Goal: Information Seeking & Learning: Learn about a topic

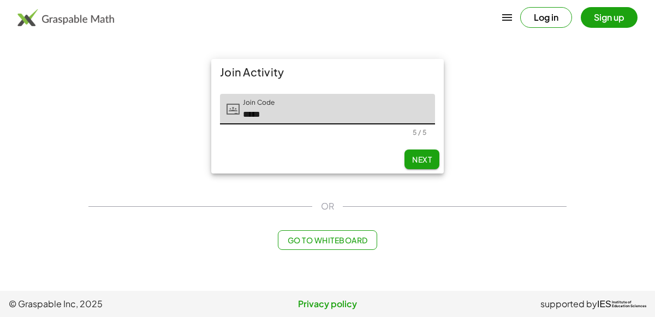
type input "*****"
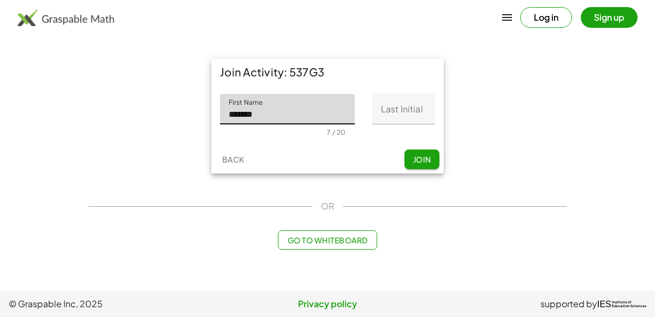
type input "*******"
click at [411, 108] on input "Last Initial" at bounding box center [403, 109] width 63 height 31
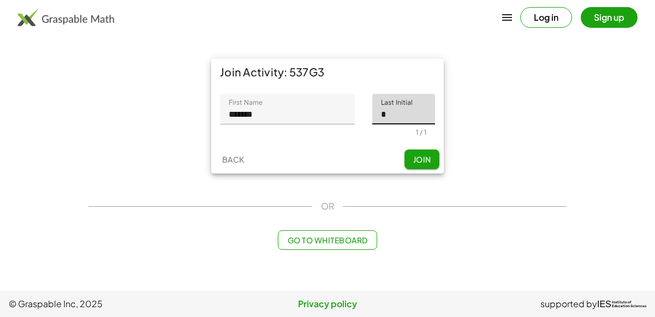
type input "*"
click at [418, 154] on span "Join" at bounding box center [421, 159] width 18 height 10
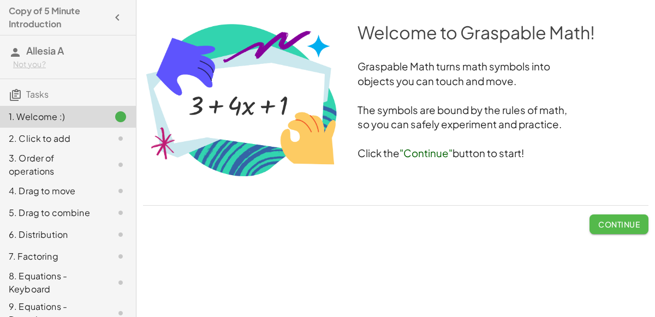
click at [609, 217] on button "Continue" at bounding box center [618, 224] width 59 height 20
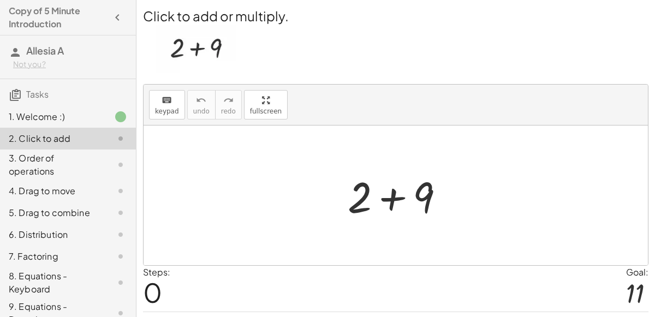
click at [395, 195] on div at bounding box center [400, 195] width 116 height 56
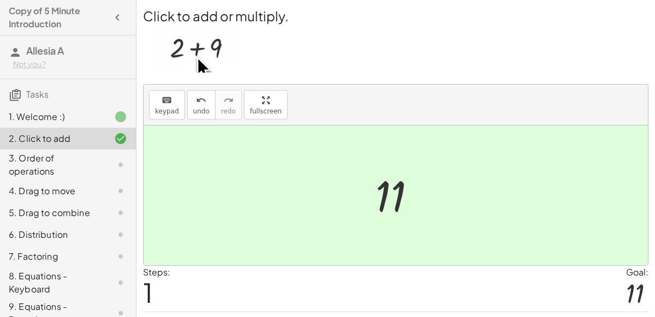
click at [130, 202] on div "3. Order of operations" at bounding box center [68, 213] width 136 height 22
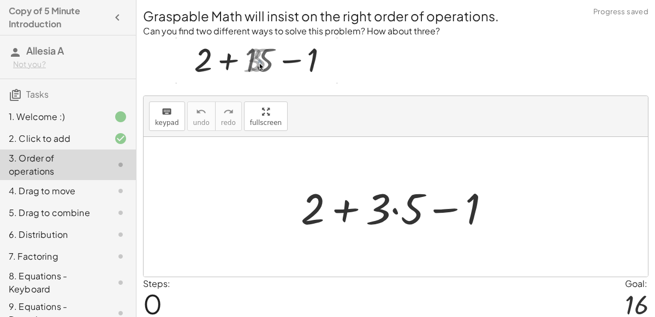
click at [347, 203] on div at bounding box center [399, 207] width 209 height 56
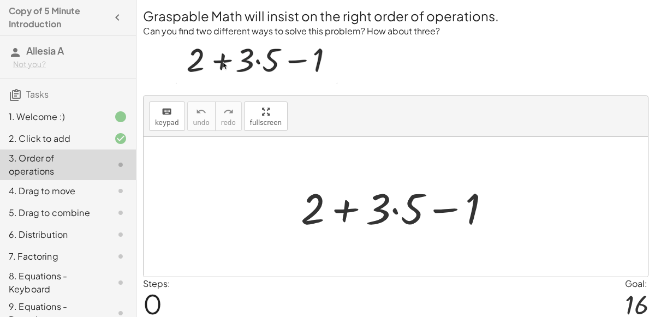
click at [441, 211] on div at bounding box center [399, 207] width 209 height 56
click at [344, 209] on div at bounding box center [399, 207] width 209 height 56
click at [393, 211] on div at bounding box center [399, 207] width 209 height 56
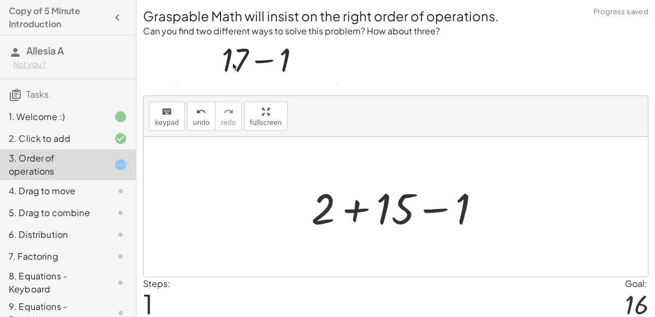
click at [360, 211] on div at bounding box center [400, 207] width 189 height 56
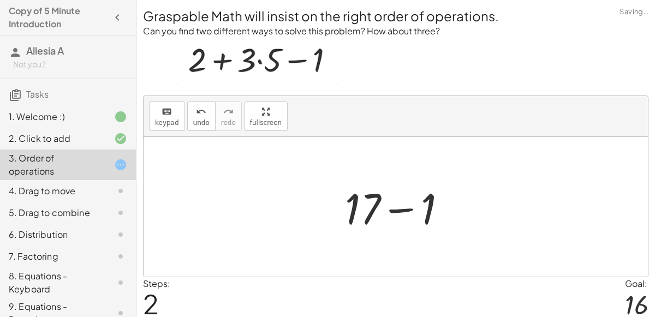
click at [399, 211] on div at bounding box center [399, 207] width 121 height 56
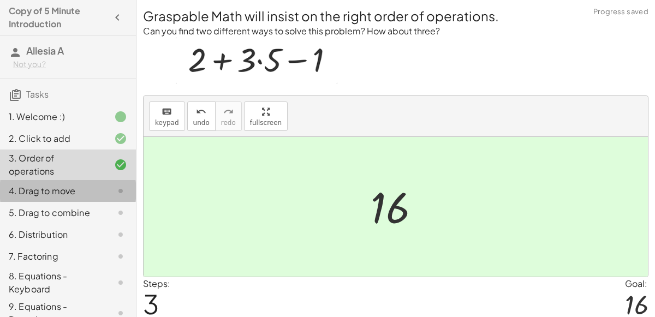
click at [129, 224] on div "4. Drag to move" at bounding box center [68, 235] width 136 height 22
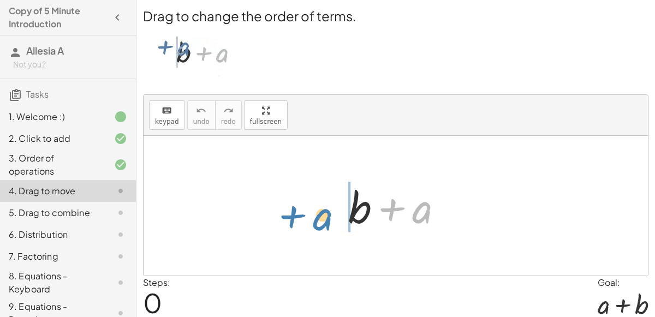
drag, startPoint x: 428, startPoint y: 216, endPoint x: 330, endPoint y: 224, distance: 99.1
click at [330, 224] on div "+ a + b + a" at bounding box center [395, 206] width 504 height 140
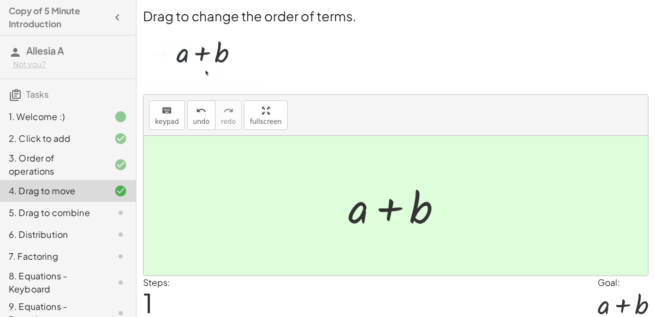
scroll to position [39, 0]
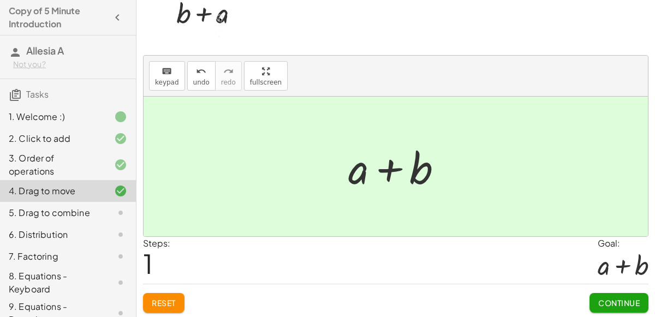
click at [615, 301] on span "Continue" at bounding box center [618, 303] width 41 height 10
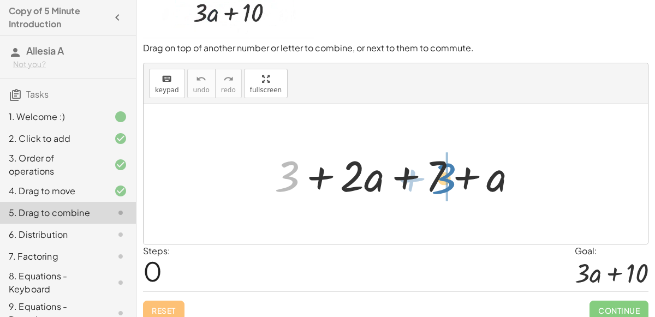
drag, startPoint x: 298, startPoint y: 176, endPoint x: 455, endPoint y: 178, distance: 157.1
click at [455, 178] on div at bounding box center [400, 174] width 262 height 56
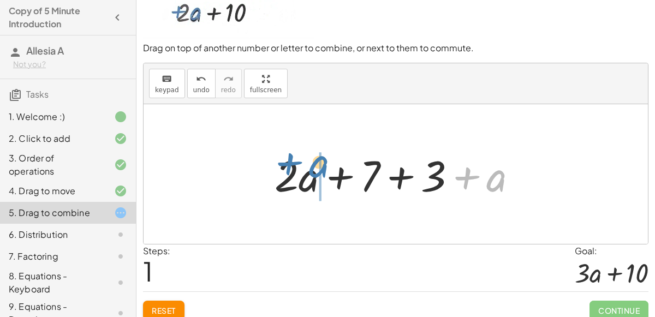
drag, startPoint x: 498, startPoint y: 184, endPoint x: 302, endPoint y: 186, distance: 195.9
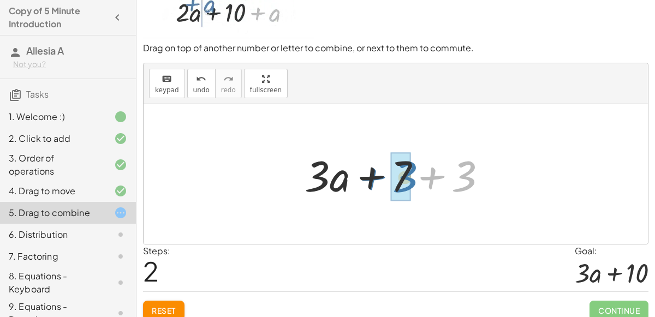
drag, startPoint x: 457, startPoint y: 175, endPoint x: 393, endPoint y: 178, distance: 63.9
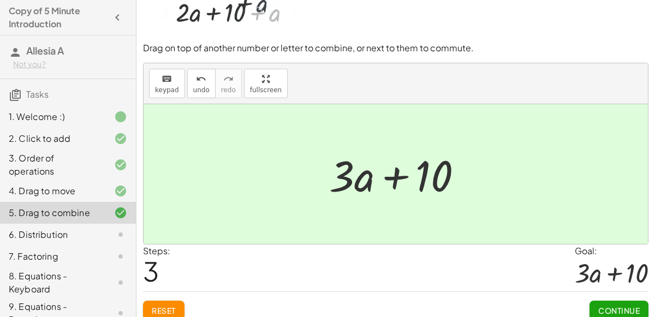
click at [602, 303] on button "Continue" at bounding box center [618, 311] width 59 height 20
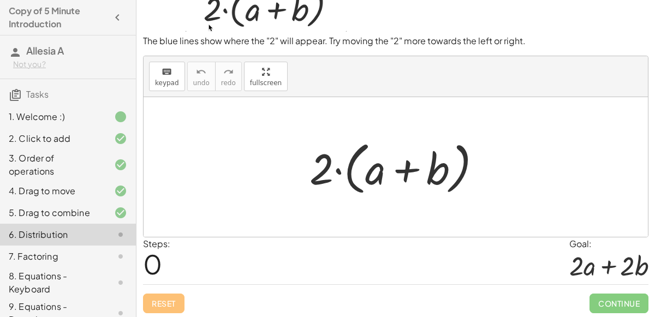
click at [412, 171] on div at bounding box center [399, 167] width 191 height 63
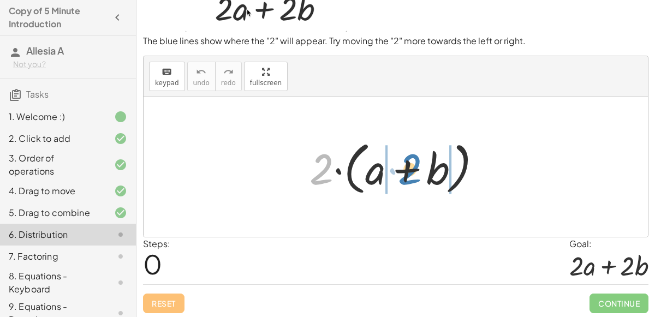
drag, startPoint x: 327, startPoint y: 161, endPoint x: 415, endPoint y: 161, distance: 88.4
click at [415, 161] on div at bounding box center [399, 167] width 191 height 63
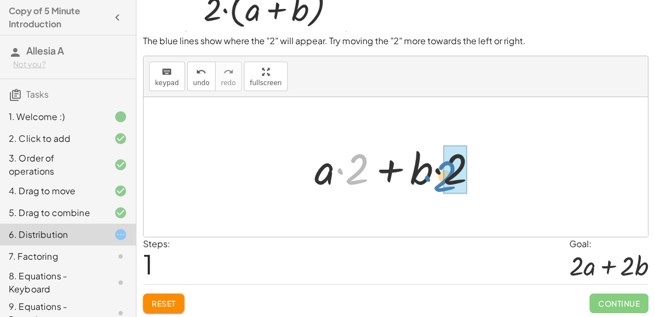
drag, startPoint x: 343, startPoint y: 175, endPoint x: 373, endPoint y: 180, distance: 30.4
click at [373, 180] on div at bounding box center [400, 167] width 183 height 56
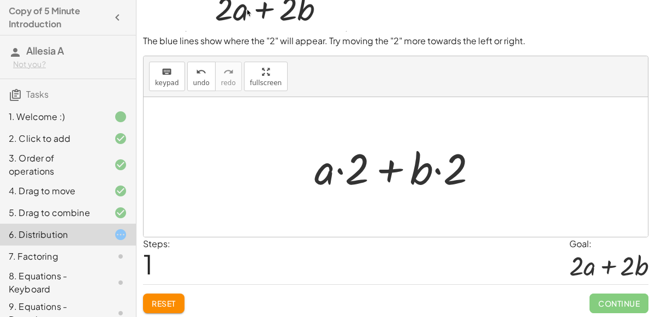
click at [342, 169] on div at bounding box center [400, 167] width 183 height 56
click at [436, 172] on div at bounding box center [400, 167] width 183 height 56
click at [391, 169] on div at bounding box center [400, 167] width 183 height 56
drag, startPoint x: 358, startPoint y: 175, endPoint x: 435, endPoint y: 178, distance: 77.0
click at [435, 178] on div at bounding box center [400, 167] width 183 height 56
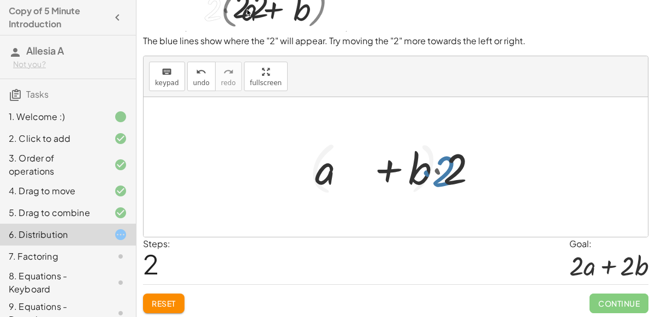
click at [435, 178] on div at bounding box center [399, 167] width 191 height 63
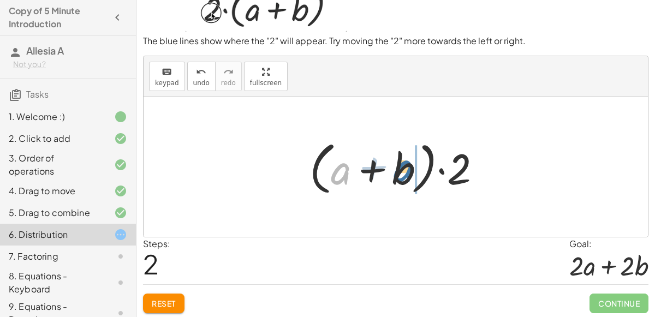
drag, startPoint x: 348, startPoint y: 176, endPoint x: 412, endPoint y: 173, distance: 63.9
click at [412, 173] on div at bounding box center [399, 167] width 191 height 63
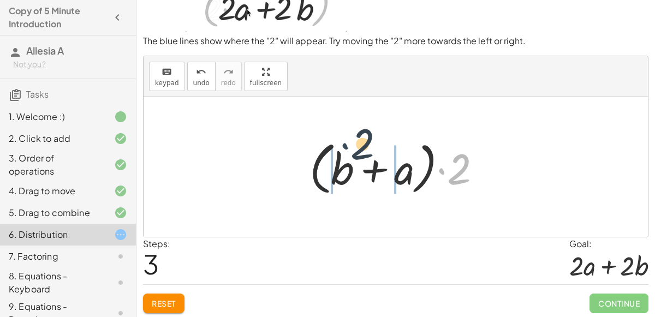
drag, startPoint x: 446, startPoint y: 175, endPoint x: 354, endPoint y: 154, distance: 95.0
click at [354, 154] on div at bounding box center [399, 167] width 191 height 63
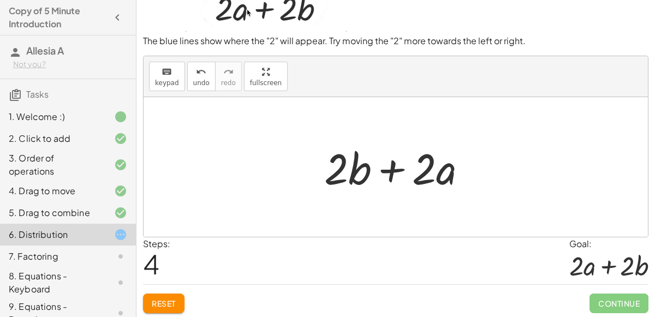
click at [385, 171] on div at bounding box center [400, 167] width 162 height 56
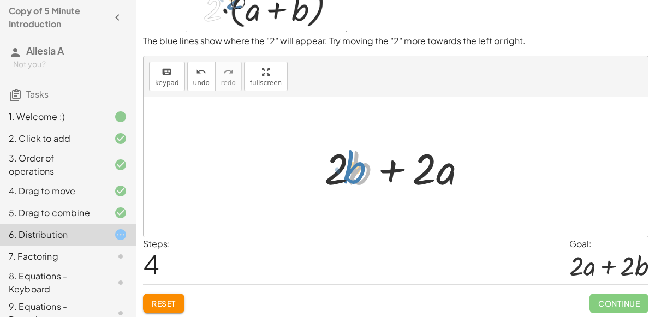
click at [361, 173] on div at bounding box center [400, 167] width 162 height 56
drag, startPoint x: 348, startPoint y: 167, endPoint x: 375, endPoint y: 163, distance: 27.6
click at [375, 163] on div at bounding box center [400, 167] width 162 height 56
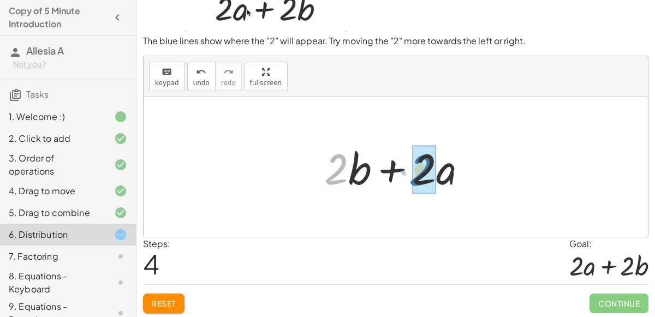
drag, startPoint x: 342, startPoint y: 160, endPoint x: 434, endPoint y: 161, distance: 92.2
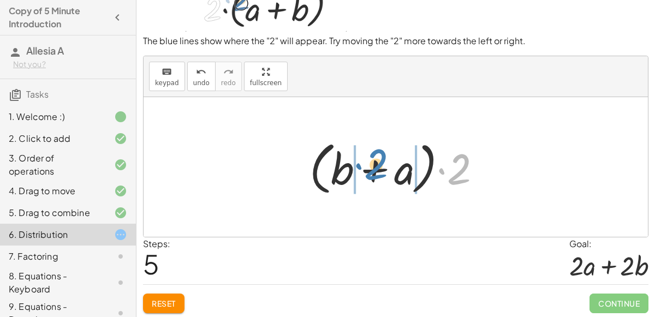
drag, startPoint x: 451, startPoint y: 169, endPoint x: 367, endPoint y: 164, distance: 84.2
click at [367, 164] on div at bounding box center [399, 167] width 191 height 63
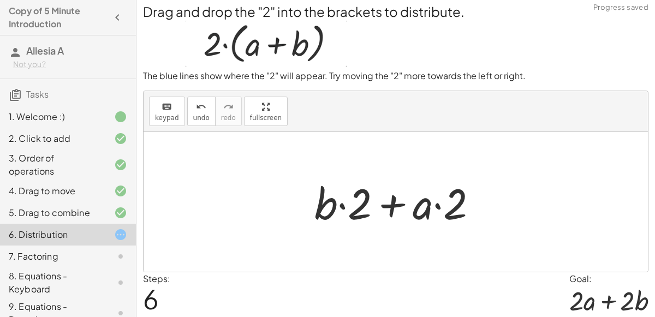
scroll to position [0, 0]
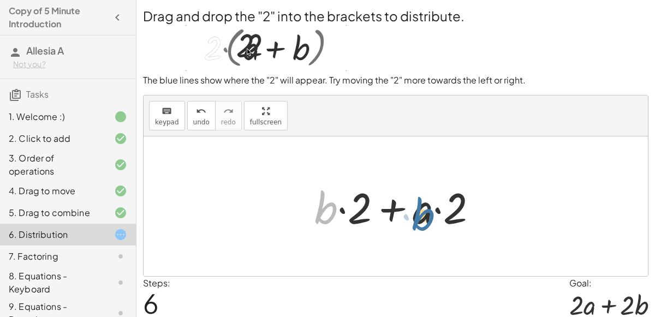
drag, startPoint x: 331, startPoint y: 195, endPoint x: 430, endPoint y: 202, distance: 99.0
click at [430, 202] on div at bounding box center [400, 206] width 183 height 56
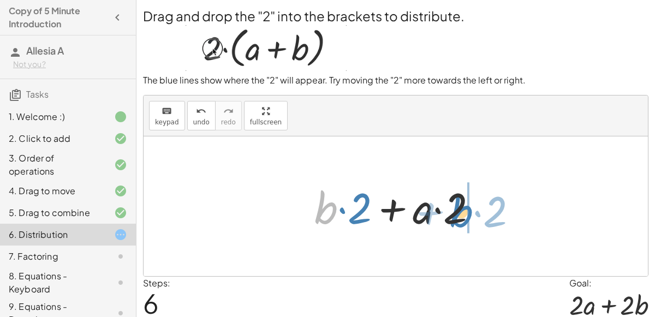
drag, startPoint x: 329, startPoint y: 212, endPoint x: 464, endPoint y: 215, distance: 134.8
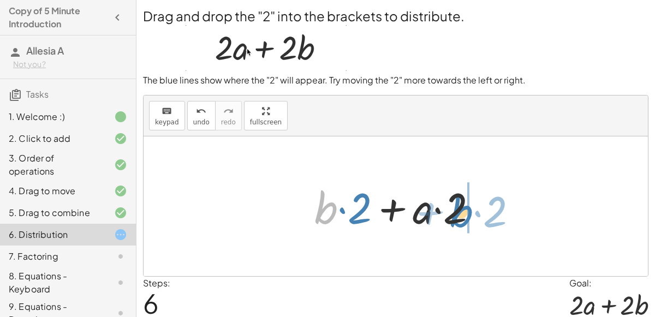
click at [464, 215] on div at bounding box center [400, 206] width 183 height 56
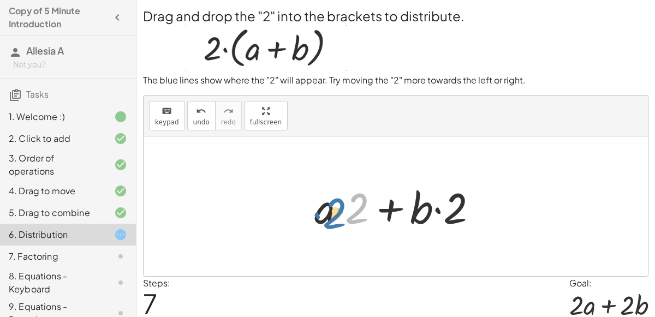
drag, startPoint x: 361, startPoint y: 212, endPoint x: 337, endPoint y: 217, distance: 24.4
click at [337, 217] on div at bounding box center [400, 206] width 183 height 56
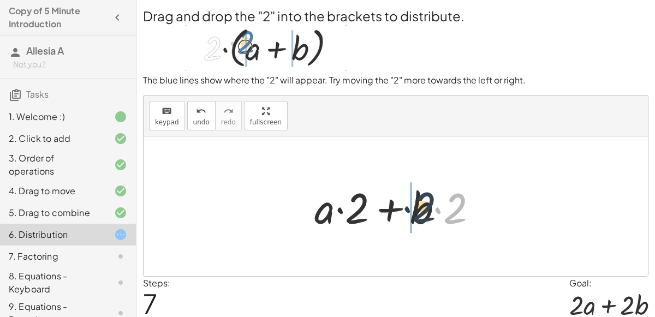
drag, startPoint x: 453, startPoint y: 214, endPoint x: 421, endPoint y: 214, distance: 31.6
click at [421, 214] on div at bounding box center [400, 206] width 183 height 56
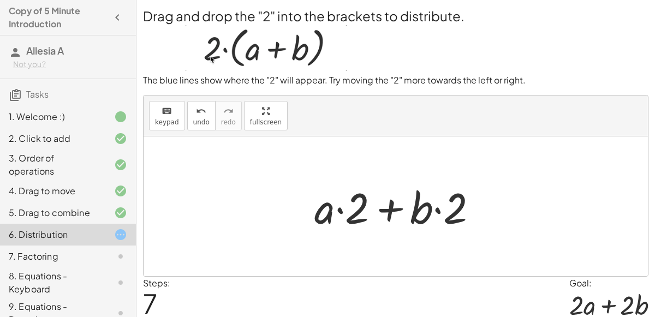
click at [394, 203] on div at bounding box center [400, 206] width 183 height 56
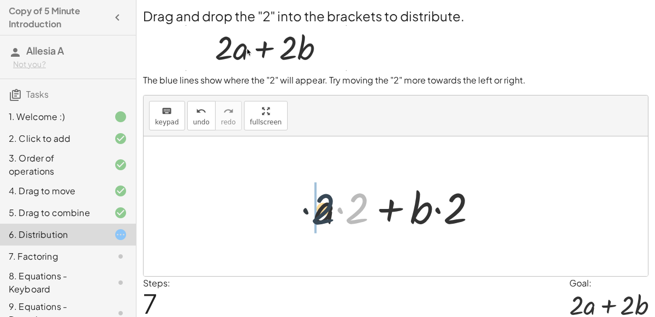
drag, startPoint x: 357, startPoint y: 215, endPoint x: 319, endPoint y: 216, distance: 38.2
click at [319, 216] on div at bounding box center [400, 206] width 183 height 56
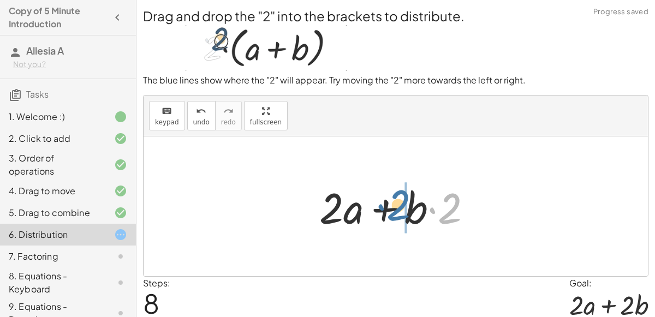
drag, startPoint x: 448, startPoint y: 220, endPoint x: 402, endPoint y: 218, distance: 46.5
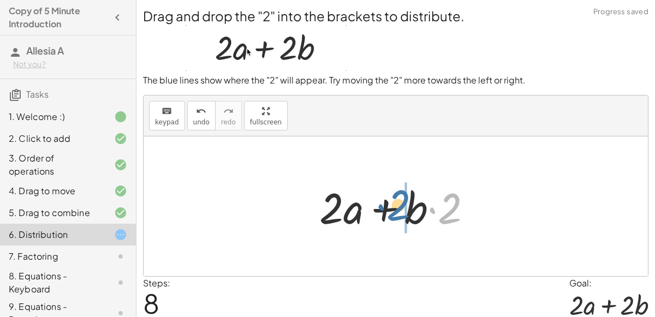
click at [402, 218] on div at bounding box center [400, 206] width 172 height 56
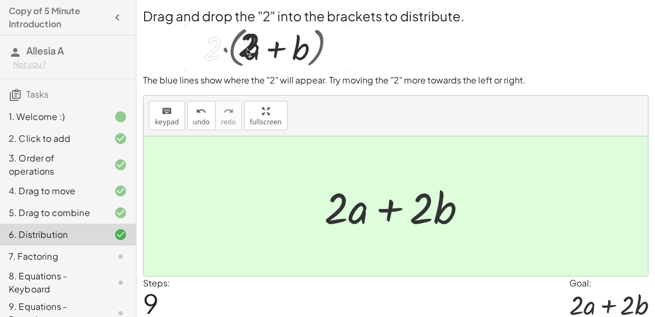
scroll to position [40, 0]
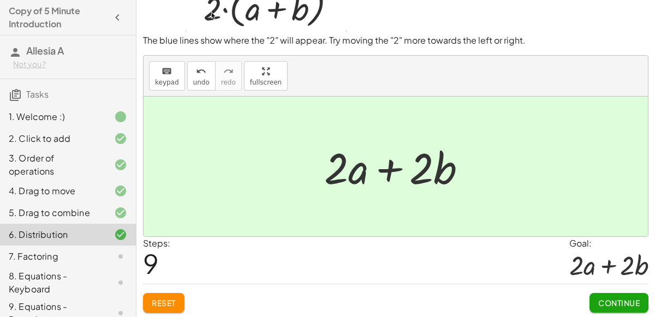
click at [626, 302] on span "Continue" at bounding box center [618, 303] width 41 height 10
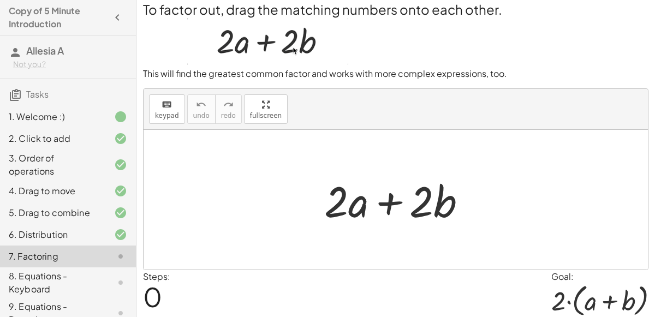
scroll to position [7, 0]
drag, startPoint x: 335, startPoint y: 208, endPoint x: 423, endPoint y: 215, distance: 88.1
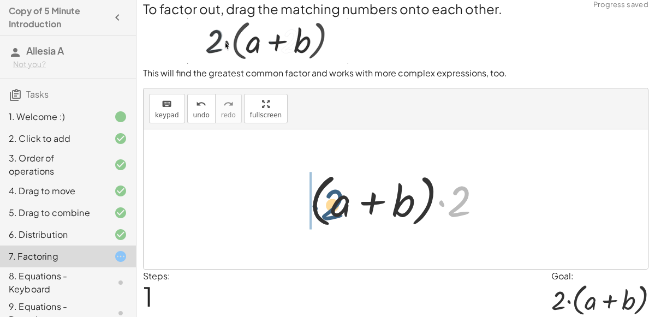
drag, startPoint x: 452, startPoint y: 204, endPoint x: 313, endPoint y: 209, distance: 139.7
click at [313, 209] on div at bounding box center [399, 199] width 191 height 63
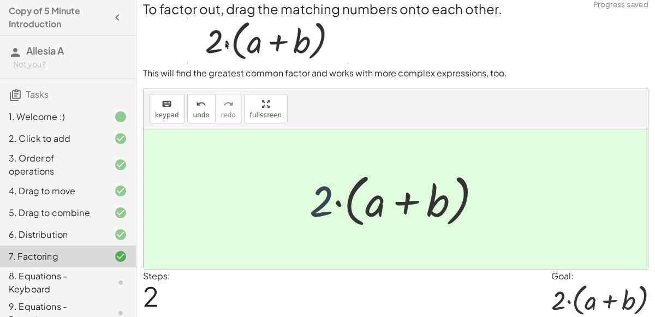
drag, startPoint x: 317, startPoint y: 205, endPoint x: 329, endPoint y: 203, distance: 12.1
click at [329, 203] on div at bounding box center [399, 199] width 191 height 63
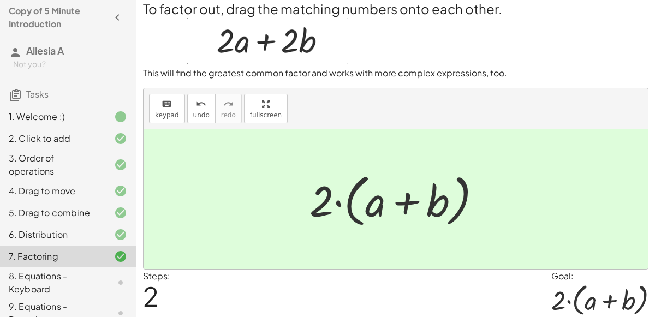
scroll to position [44, 0]
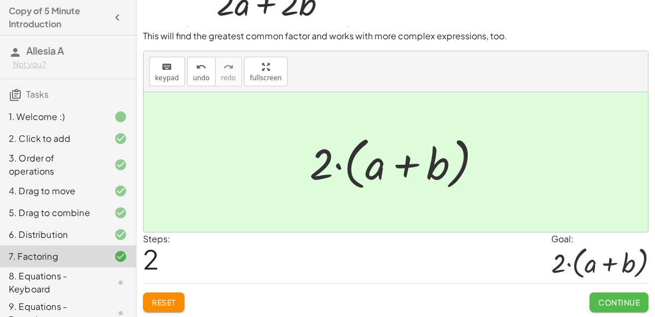
click at [602, 297] on span "Continue" at bounding box center [618, 302] width 41 height 10
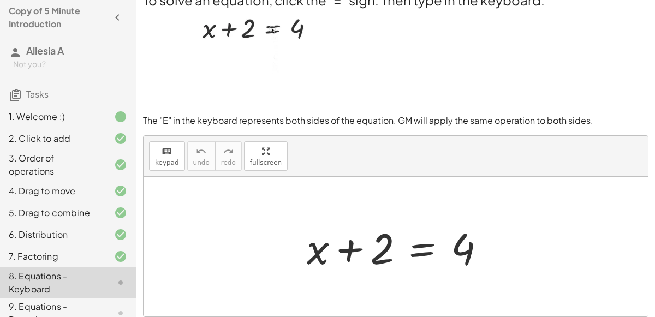
scroll to position [16, 0]
click at [422, 243] on div at bounding box center [400, 246] width 198 height 56
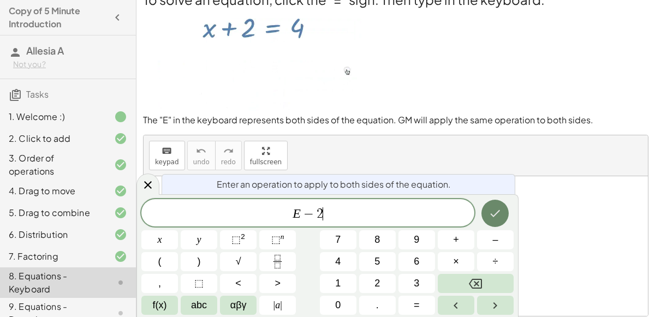
click at [502, 213] on button "Done" at bounding box center [494, 213] width 27 height 27
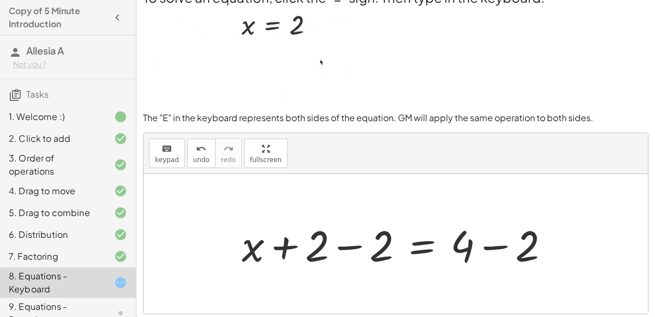
scroll to position [19, 0]
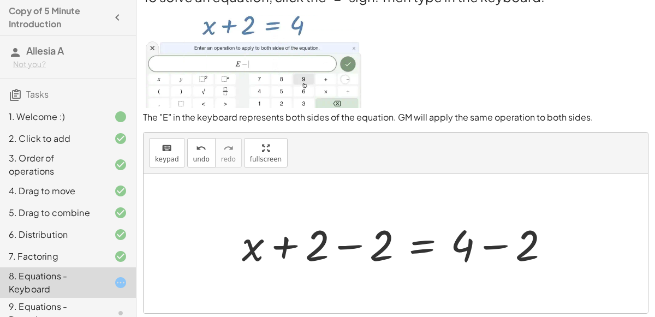
click at [349, 243] on div at bounding box center [399, 243] width 327 height 56
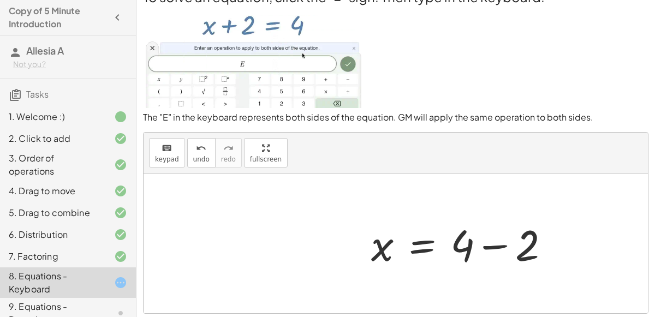
click at [488, 247] on div at bounding box center [465, 243] width 198 height 56
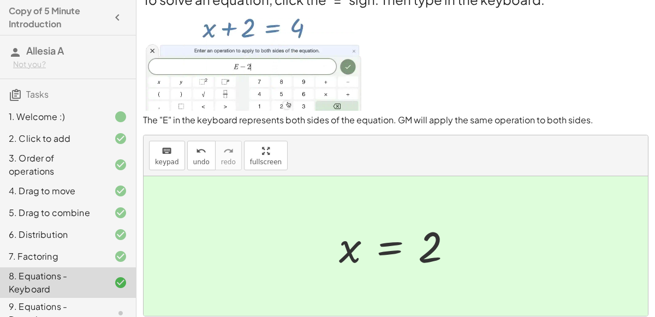
scroll to position [95, 0]
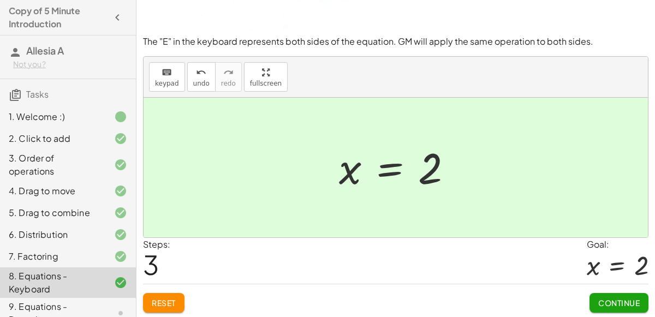
click at [605, 294] on button "Continue" at bounding box center [618, 303] width 59 height 20
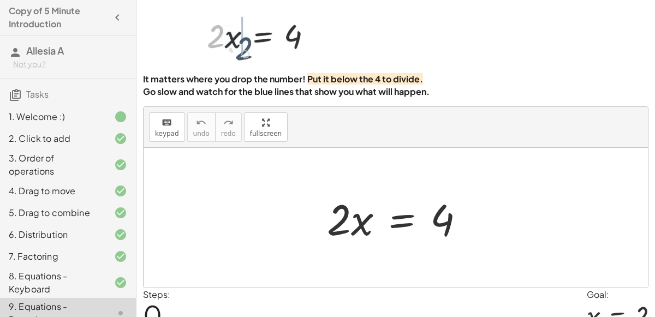
scroll to position [36, 0]
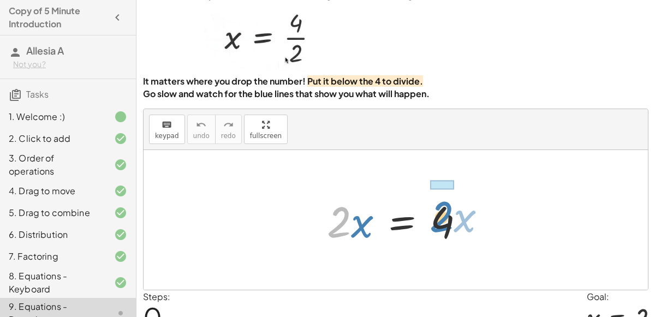
drag, startPoint x: 339, startPoint y: 223, endPoint x: 443, endPoint y: 217, distance: 104.4
click at [443, 217] on div at bounding box center [399, 220] width 157 height 56
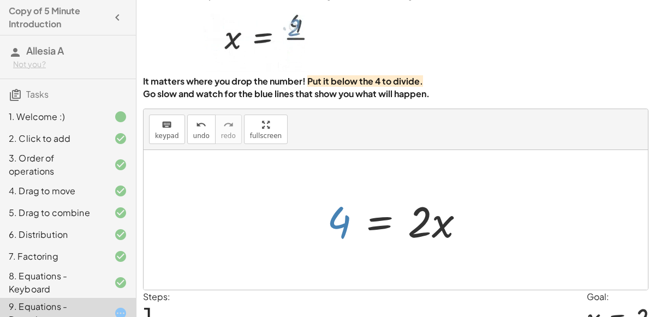
click at [337, 219] on div at bounding box center [399, 220] width 157 height 56
drag, startPoint x: 419, startPoint y: 219, endPoint x: 339, endPoint y: 247, distance: 84.9
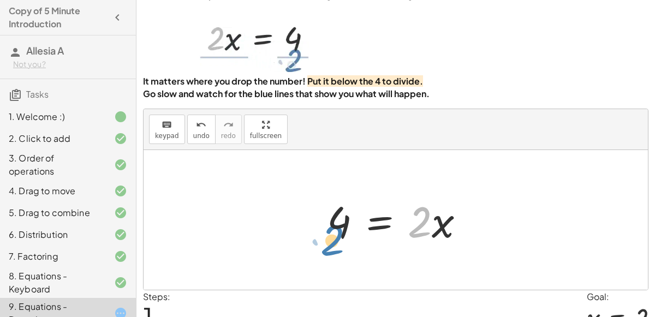
drag, startPoint x: 418, startPoint y: 225, endPoint x: 335, endPoint y: 244, distance: 85.1
click at [335, 244] on div at bounding box center [399, 220] width 157 height 56
drag, startPoint x: 417, startPoint y: 226, endPoint x: 313, endPoint y: 221, distance: 104.3
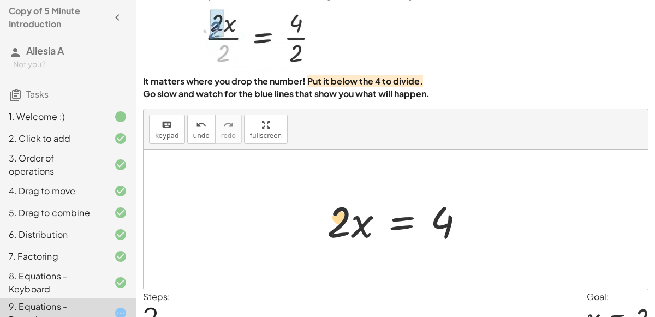
drag, startPoint x: 331, startPoint y: 220, endPoint x: 330, endPoint y: 211, distance: 10.0
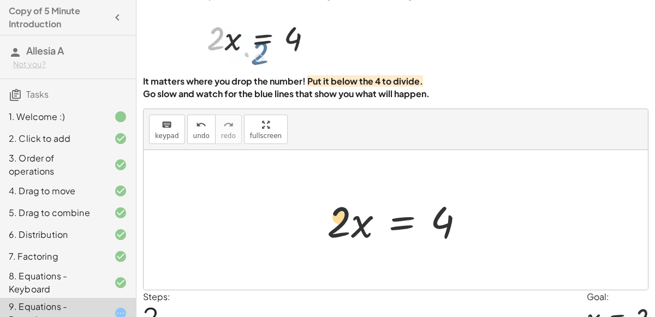
click at [330, 211] on div at bounding box center [399, 220] width 157 height 56
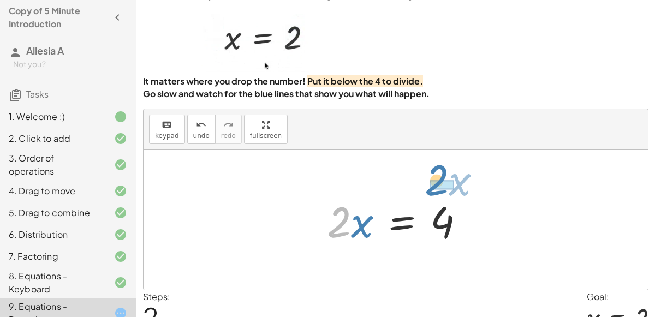
drag, startPoint x: 338, startPoint y: 229, endPoint x: 436, endPoint y: 184, distance: 107.2
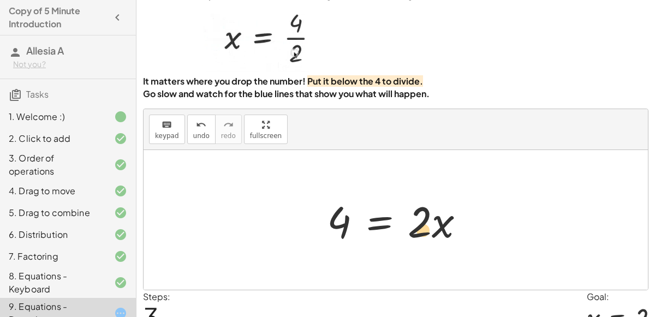
drag, startPoint x: 339, startPoint y: 223, endPoint x: 430, endPoint y: 230, distance: 91.4
click at [430, 230] on div at bounding box center [399, 220] width 157 height 56
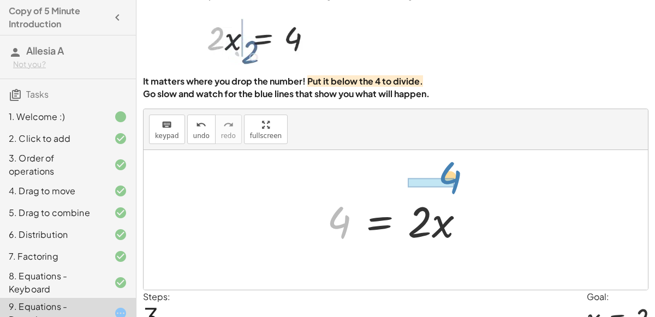
drag, startPoint x: 342, startPoint y: 225, endPoint x: 451, endPoint y: 179, distance: 118.6
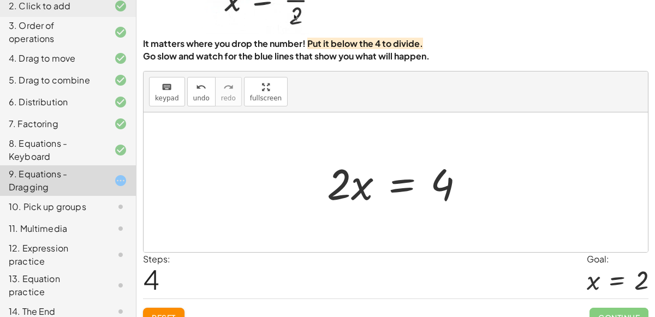
scroll to position [77, 0]
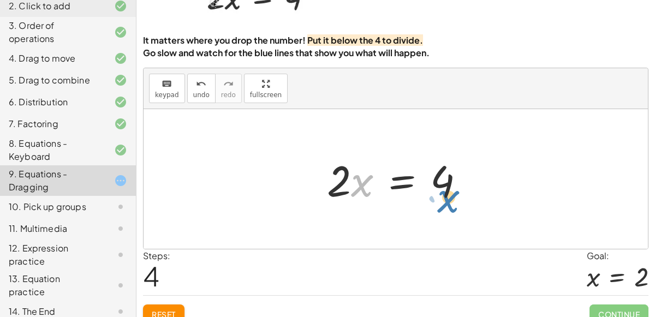
drag, startPoint x: 355, startPoint y: 188, endPoint x: 442, endPoint y: 204, distance: 88.2
click at [442, 204] on div at bounding box center [399, 179] width 157 height 56
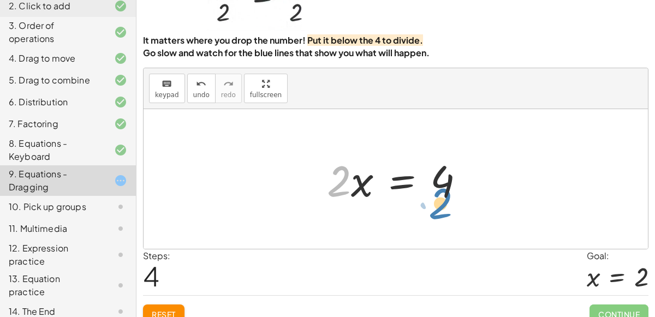
drag, startPoint x: 334, startPoint y: 185, endPoint x: 435, endPoint y: 207, distance: 103.1
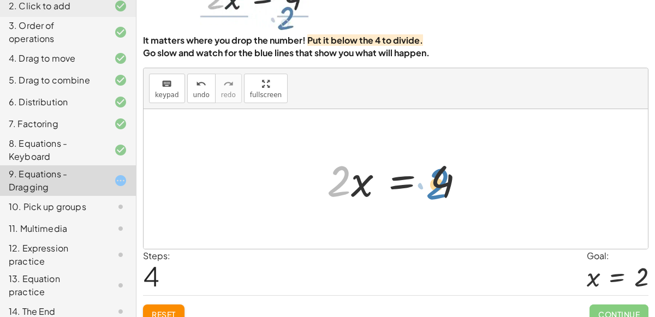
drag, startPoint x: 339, startPoint y: 187, endPoint x: 443, endPoint y: 197, distance: 104.7
click at [443, 197] on div at bounding box center [399, 179] width 157 height 56
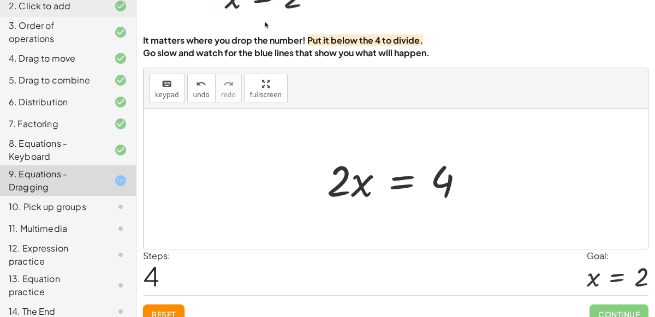
click at [75, 202] on div "10. Pick up groups" at bounding box center [53, 206] width 88 height 13
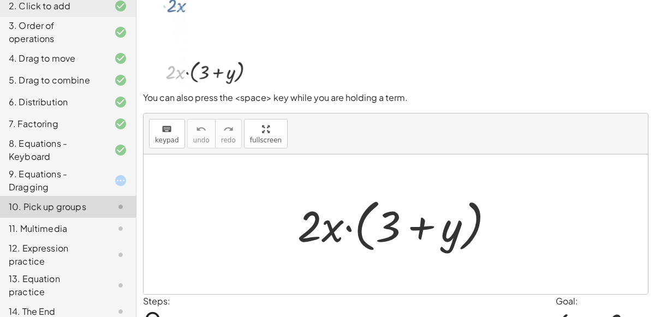
scroll to position [31, 0]
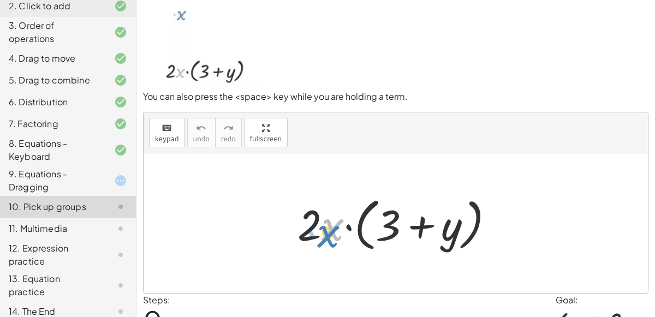
drag, startPoint x: 328, startPoint y: 230, endPoint x: 325, endPoint y: 236, distance: 7.3
click at [325, 236] on div at bounding box center [400, 223] width 216 height 63
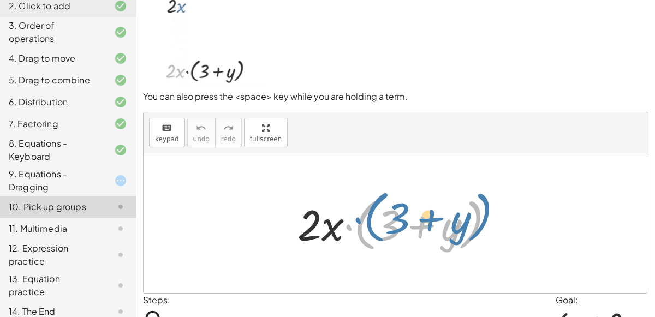
click at [352, 227] on div at bounding box center [400, 223] width 216 height 63
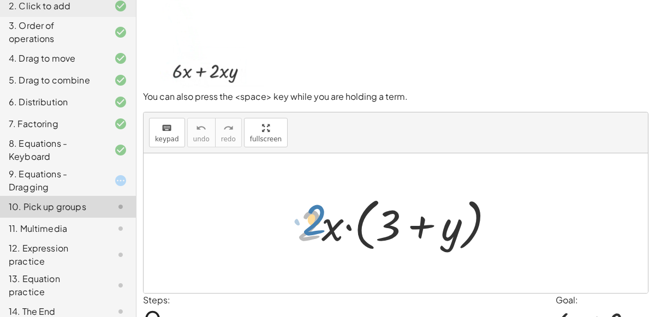
drag, startPoint x: 311, startPoint y: 226, endPoint x: 315, endPoint y: 222, distance: 5.8
click at [315, 222] on div at bounding box center [400, 223] width 216 height 63
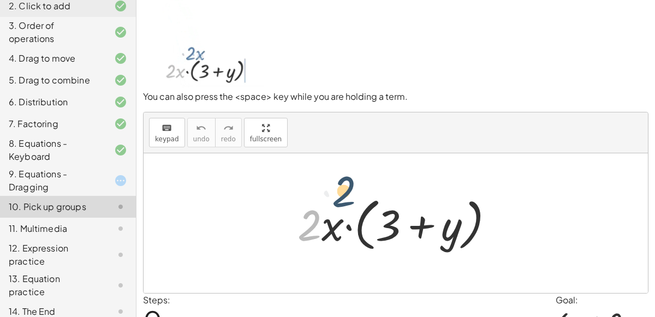
drag, startPoint x: 320, startPoint y: 227, endPoint x: 359, endPoint y: 194, distance: 51.4
click at [359, 194] on div at bounding box center [400, 223] width 216 height 63
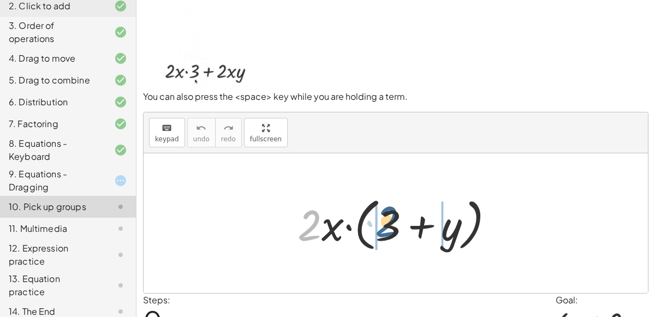
drag, startPoint x: 310, startPoint y: 226, endPoint x: 393, endPoint y: 225, distance: 82.4
click at [393, 225] on div at bounding box center [400, 223] width 216 height 63
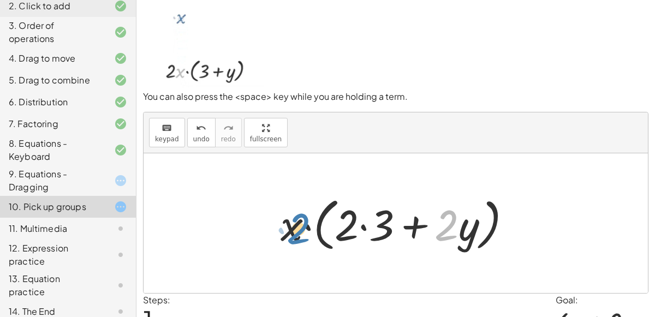
drag, startPoint x: 438, startPoint y: 234, endPoint x: 289, endPoint y: 237, distance: 148.4
click at [289, 237] on div at bounding box center [400, 223] width 250 height 63
drag, startPoint x: 440, startPoint y: 232, endPoint x: 247, endPoint y: 238, distance: 193.2
click at [247, 238] on div "· 2 · x · ( + 3 + y ) · 2 + · y · x · ( + 3 + y ) · 2 · · 2 ·" at bounding box center [395, 223] width 504 height 140
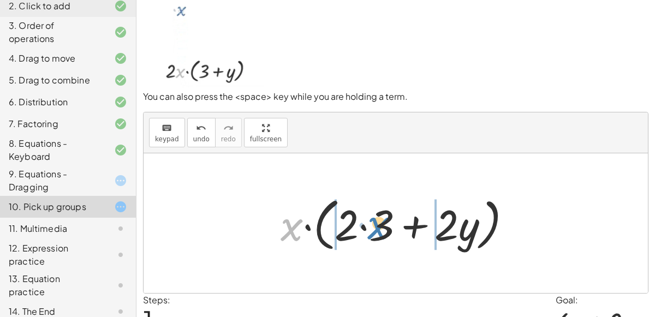
drag, startPoint x: 294, startPoint y: 230, endPoint x: 380, endPoint y: 227, distance: 86.2
click at [380, 227] on div at bounding box center [400, 223] width 250 height 63
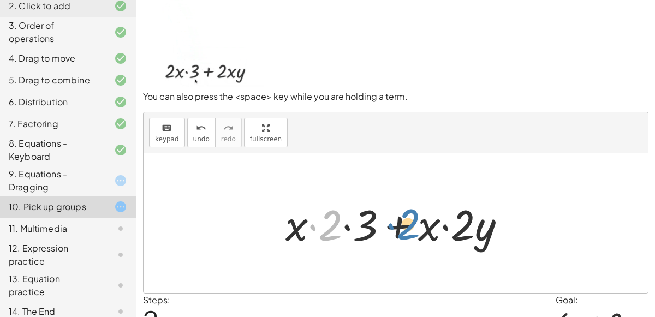
drag, startPoint x: 335, startPoint y: 223, endPoint x: 412, endPoint y: 221, distance: 76.9
click at [412, 221] on div at bounding box center [400, 223] width 240 height 56
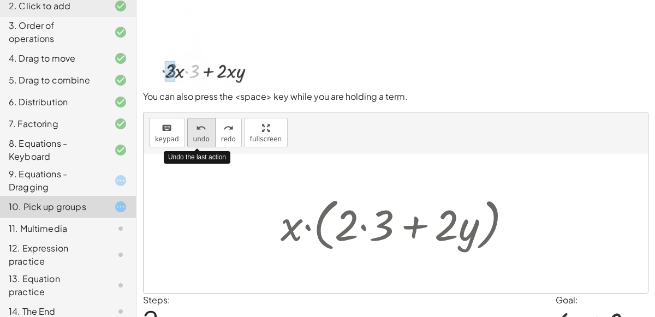
click at [200, 128] on icon "undo" at bounding box center [201, 128] width 10 height 13
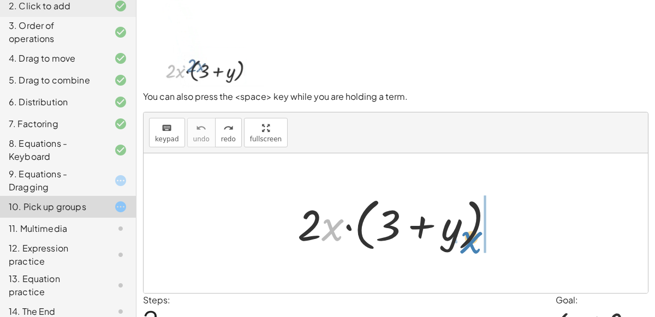
drag, startPoint x: 331, startPoint y: 226, endPoint x: 471, endPoint y: 240, distance: 140.3
click at [471, 240] on div at bounding box center [400, 223] width 216 height 63
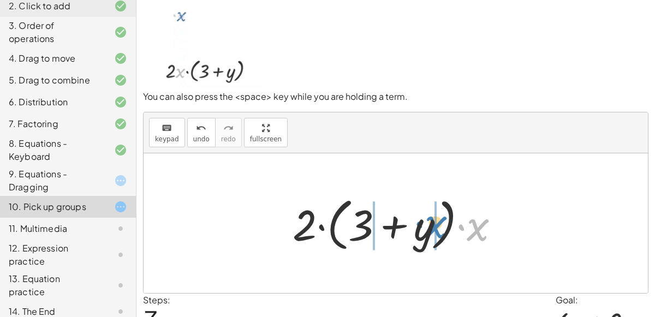
drag, startPoint x: 484, startPoint y: 235, endPoint x: 440, endPoint y: 232, distance: 43.7
click at [440, 232] on div at bounding box center [400, 223] width 226 height 63
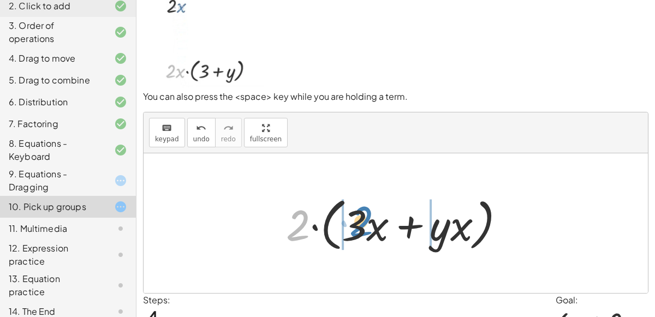
drag, startPoint x: 306, startPoint y: 226, endPoint x: 369, endPoint y: 223, distance: 63.9
click at [369, 223] on div at bounding box center [399, 223] width 238 height 63
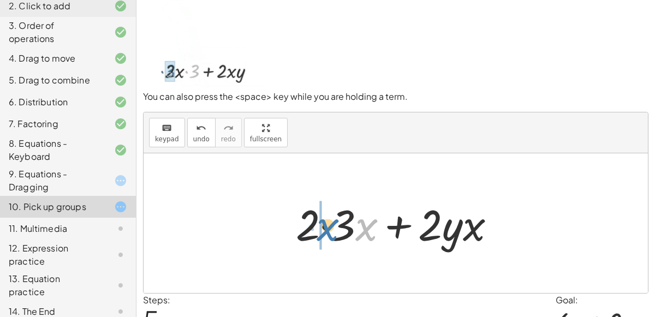
drag, startPoint x: 363, startPoint y: 227, endPoint x: 322, endPoint y: 225, distance: 40.9
click at [322, 225] on div at bounding box center [399, 223] width 219 height 56
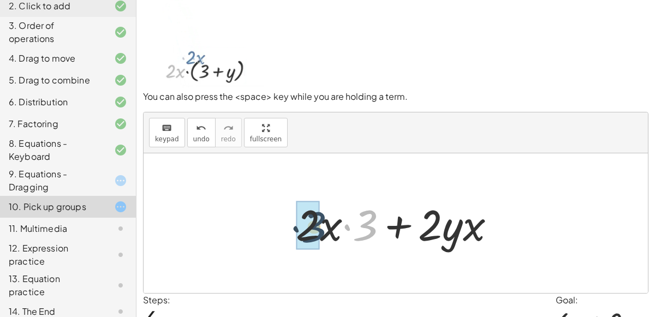
drag, startPoint x: 367, startPoint y: 231, endPoint x: 315, endPoint y: 232, distance: 51.9
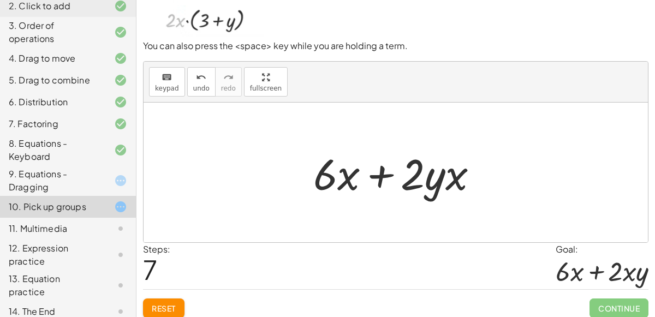
scroll to position [87, 0]
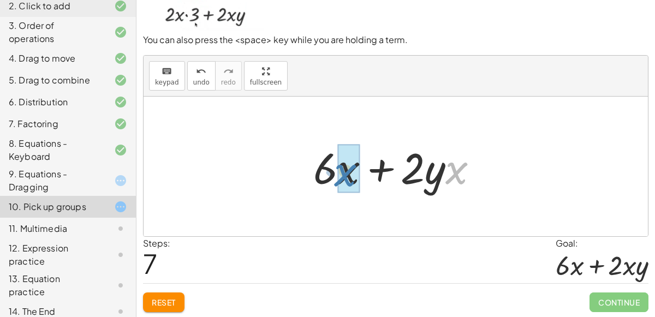
drag, startPoint x: 456, startPoint y: 174, endPoint x: 346, endPoint y: 176, distance: 110.2
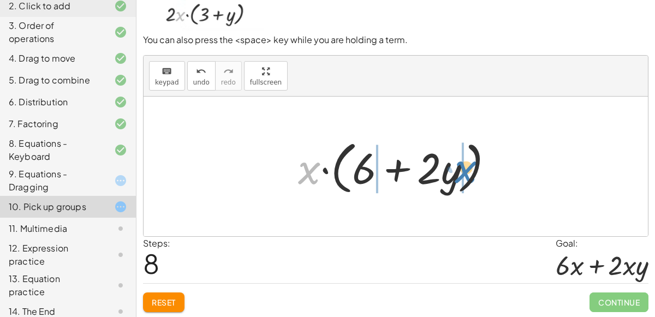
drag, startPoint x: 308, startPoint y: 173, endPoint x: 465, endPoint y: 172, distance: 156.6
click at [465, 172] on div at bounding box center [399, 166] width 215 height 63
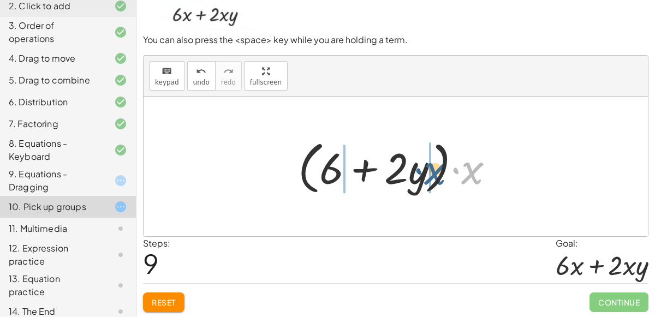
drag, startPoint x: 471, startPoint y: 176, endPoint x: 429, endPoint y: 172, distance: 42.2
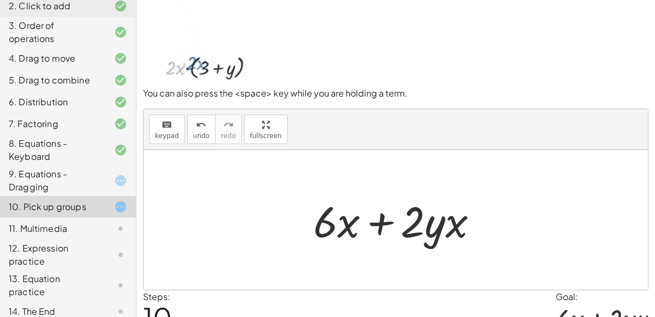
scroll to position [32, 0]
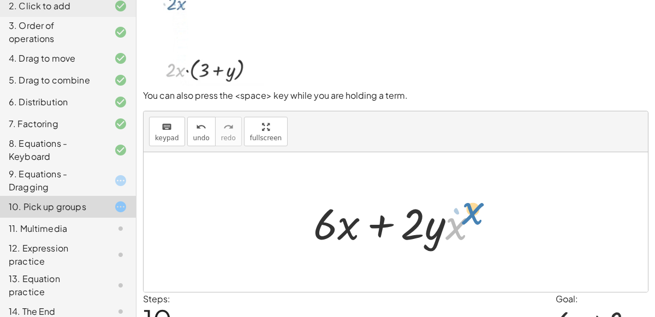
drag, startPoint x: 454, startPoint y: 226, endPoint x: 469, endPoint y: 212, distance: 19.7
click at [469, 212] on div at bounding box center [400, 222] width 184 height 56
click at [199, 136] on span "undo" at bounding box center [201, 138] width 16 height 8
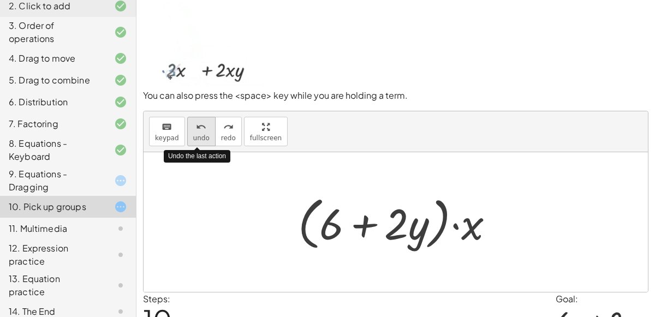
click at [199, 136] on span "undo" at bounding box center [201, 138] width 16 height 8
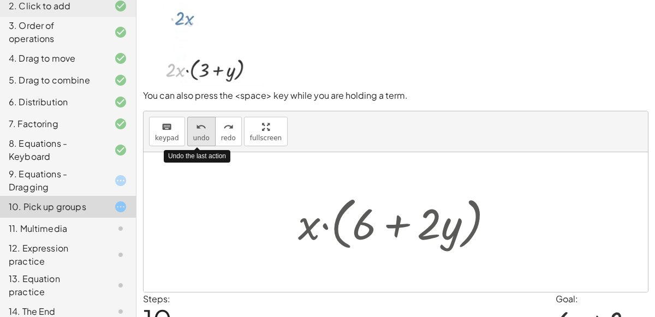
click at [199, 136] on span "undo" at bounding box center [201, 138] width 16 height 8
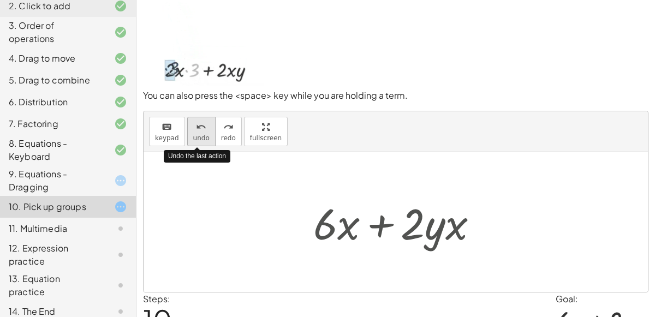
click at [199, 136] on span "undo" at bounding box center [201, 138] width 16 height 8
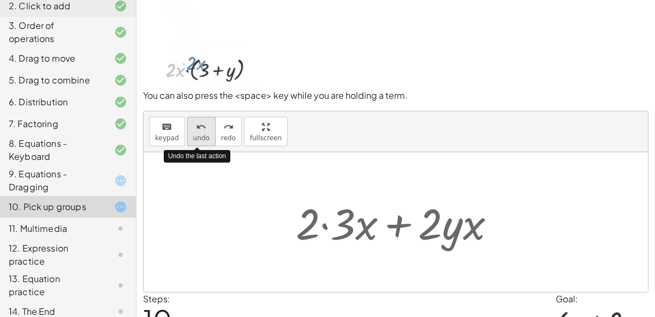
click at [199, 136] on span "undo" at bounding box center [201, 138] width 16 height 8
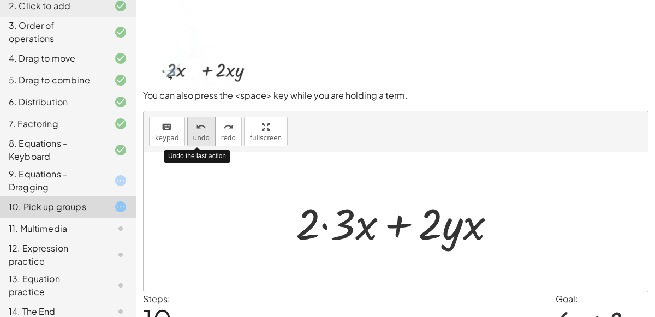
click at [199, 136] on span "undo" at bounding box center [201, 138] width 16 height 8
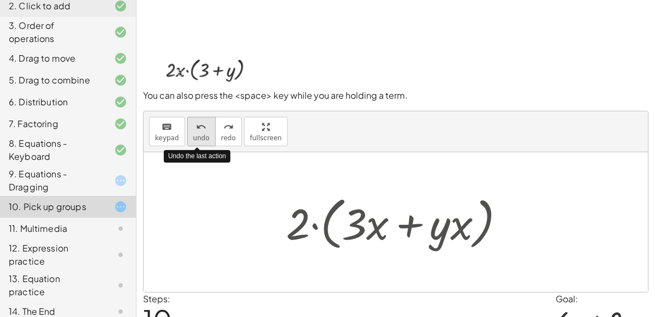
click at [199, 136] on span "undo" at bounding box center [201, 138] width 16 height 8
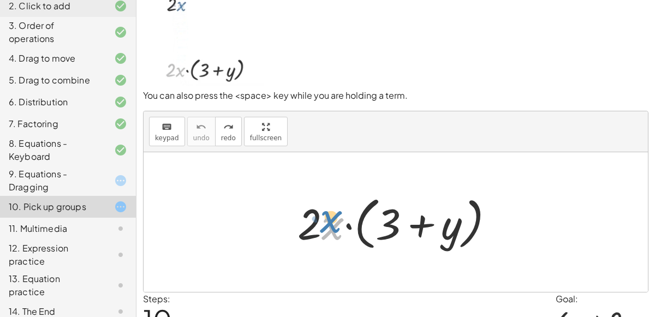
drag, startPoint x: 329, startPoint y: 227, endPoint x: 327, endPoint y: 220, distance: 7.3
click at [327, 220] on div at bounding box center [400, 222] width 216 height 63
click at [324, 226] on div at bounding box center [400, 222] width 216 height 63
drag, startPoint x: 325, startPoint y: 227, endPoint x: 305, endPoint y: 236, distance: 22.0
click at [305, 236] on div at bounding box center [400, 222] width 216 height 63
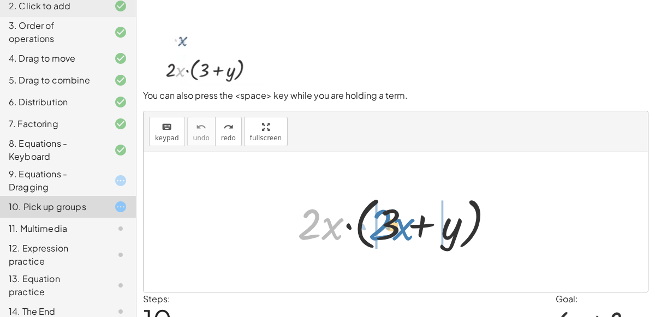
drag, startPoint x: 330, startPoint y: 227, endPoint x: 401, endPoint y: 227, distance: 70.9
click at [401, 227] on div at bounding box center [400, 222] width 216 height 63
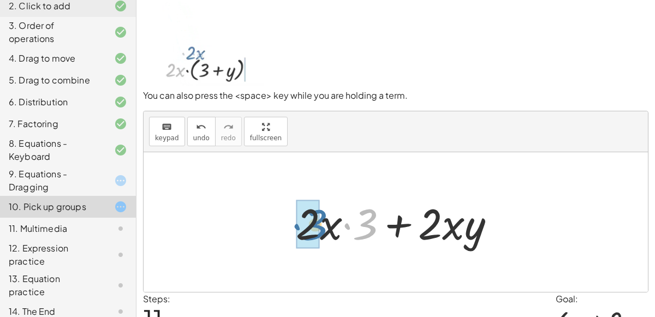
drag, startPoint x: 367, startPoint y: 232, endPoint x: 313, endPoint y: 237, distance: 54.2
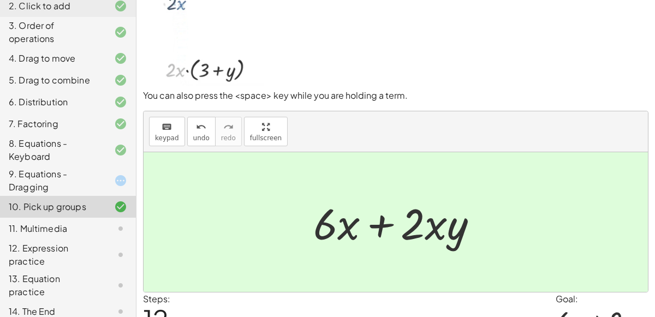
scroll to position [87, 0]
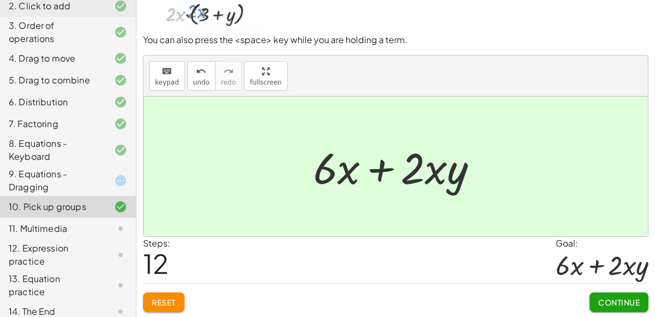
click at [621, 298] on span "Continue" at bounding box center [618, 302] width 41 height 10
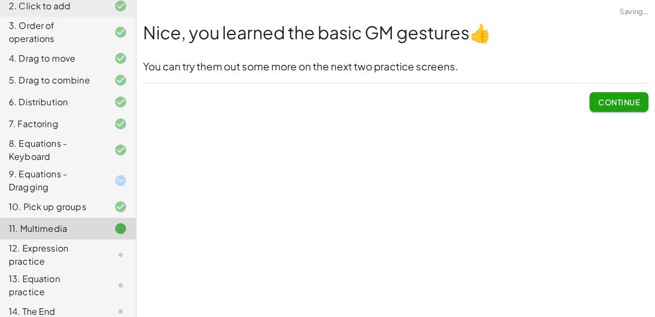
scroll to position [0, 0]
click at [609, 100] on span "Continue" at bounding box center [618, 102] width 41 height 10
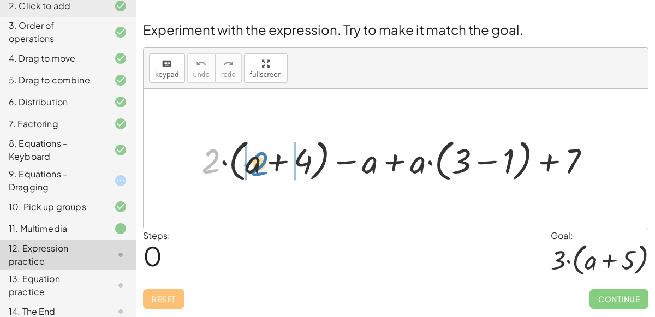
drag, startPoint x: 209, startPoint y: 167, endPoint x: 257, endPoint y: 170, distance: 48.1
click at [257, 170] on div at bounding box center [400, 159] width 409 height 51
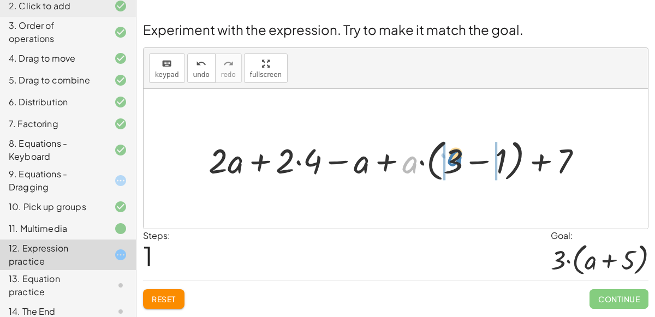
drag, startPoint x: 412, startPoint y: 164, endPoint x: 458, endPoint y: 158, distance: 46.3
click at [458, 158] on div at bounding box center [399, 159] width 393 height 51
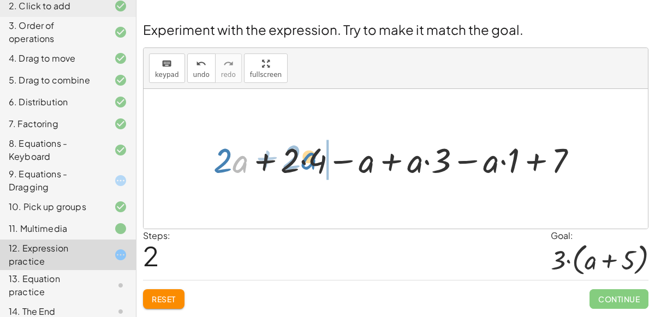
drag, startPoint x: 242, startPoint y: 167, endPoint x: 312, endPoint y: 164, distance: 69.4
click at [312, 164] on div at bounding box center [400, 158] width 384 height 45
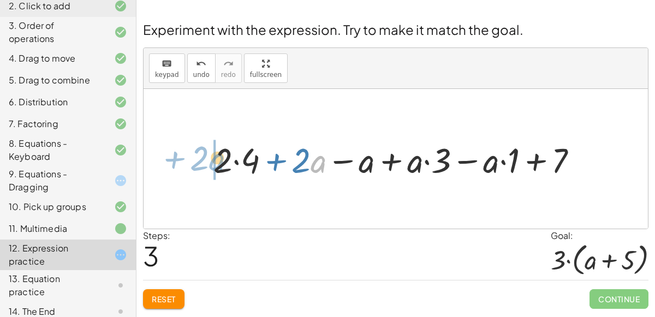
drag, startPoint x: 317, startPoint y: 169, endPoint x: 205, endPoint y: 172, distance: 111.9
click at [205, 172] on div "+ · 2 · ( + a + 4 ) − a + · a · ( + 3 − 1 ) + 7 + · 2 · a + · 2 · 4 − a + · a ·…" at bounding box center [395, 158] width 397 height 51
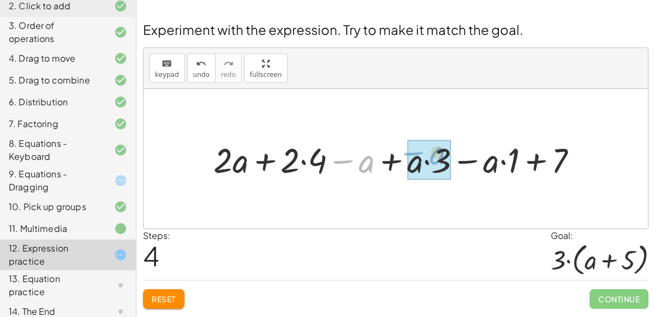
drag, startPoint x: 364, startPoint y: 169, endPoint x: 436, endPoint y: 170, distance: 72.6
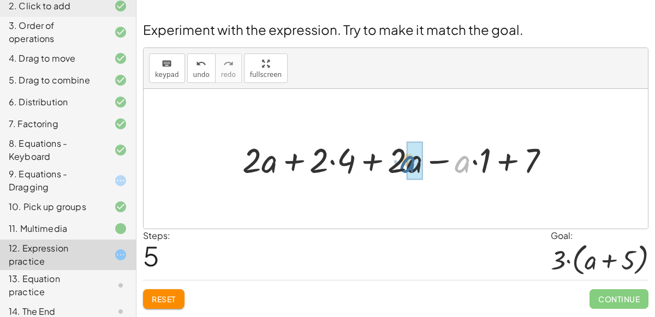
drag, startPoint x: 464, startPoint y: 159, endPoint x: 408, endPoint y: 160, distance: 56.2
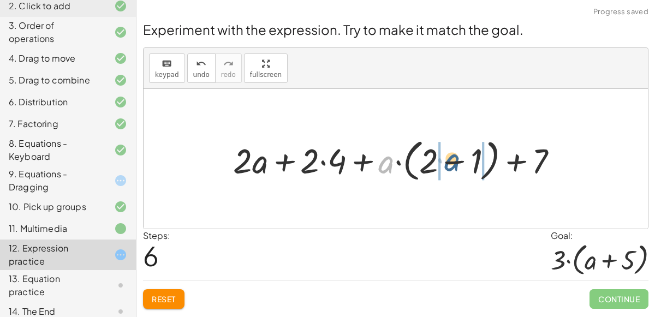
drag, startPoint x: 382, startPoint y: 161, endPoint x: 451, endPoint y: 161, distance: 68.2
click at [451, 161] on div at bounding box center [399, 159] width 344 height 51
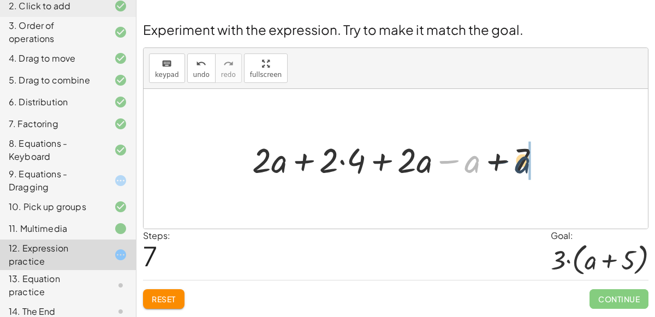
drag, startPoint x: 472, startPoint y: 165, endPoint x: 526, endPoint y: 166, distance: 54.0
click at [526, 166] on div at bounding box center [400, 158] width 307 height 45
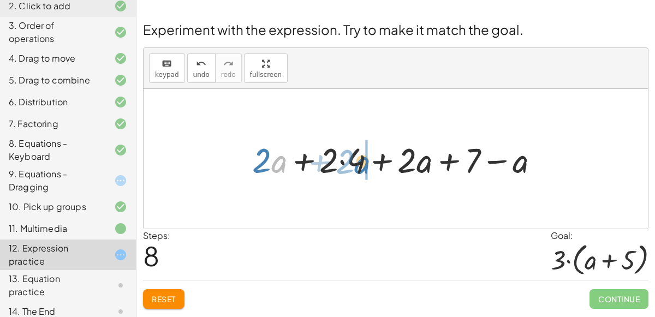
drag, startPoint x: 278, startPoint y: 161, endPoint x: 363, endPoint y: 163, distance: 84.6
click at [363, 163] on div at bounding box center [400, 158] width 307 height 45
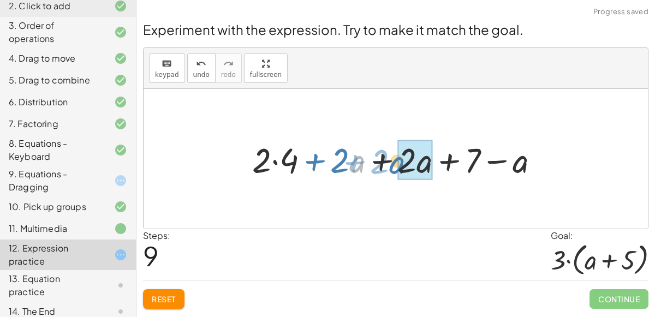
drag, startPoint x: 356, startPoint y: 164, endPoint x: 402, endPoint y: 168, distance: 46.0
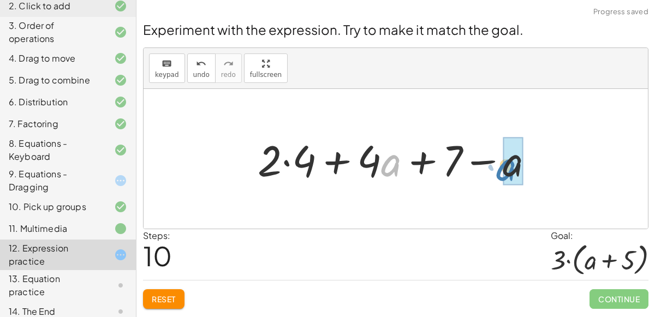
drag, startPoint x: 387, startPoint y: 164, endPoint x: 502, endPoint y: 167, distance: 115.2
click at [502, 167] on div at bounding box center [400, 159] width 296 height 56
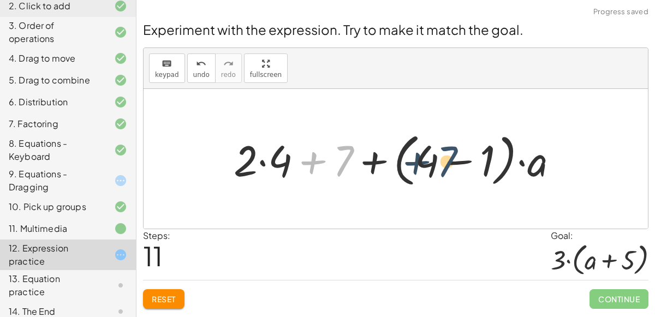
drag, startPoint x: 343, startPoint y: 162, endPoint x: 458, endPoint y: 166, distance: 115.2
click at [458, 166] on div at bounding box center [400, 159] width 344 height 63
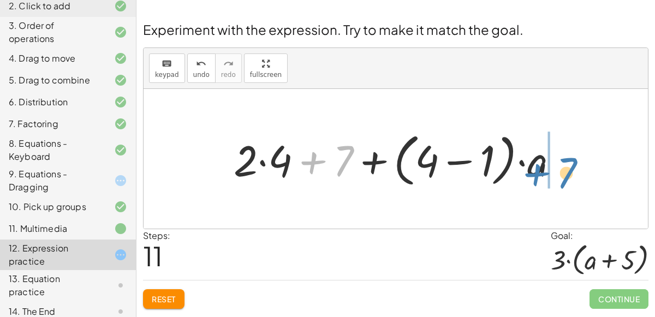
drag, startPoint x: 334, startPoint y: 171, endPoint x: 463, endPoint y: 173, distance: 129.3
click at [463, 173] on div at bounding box center [400, 159] width 344 height 63
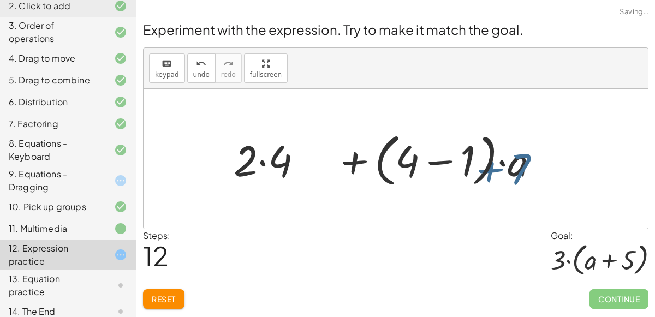
click at [462, 173] on div at bounding box center [400, 159] width 344 height 63
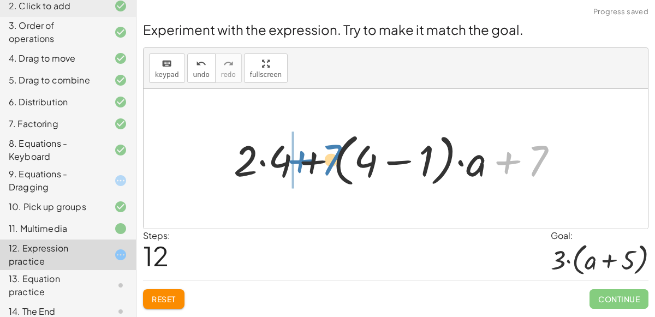
drag, startPoint x: 524, startPoint y: 161, endPoint x: 320, endPoint y: 166, distance: 204.1
click at [320, 166] on div at bounding box center [400, 159] width 344 height 63
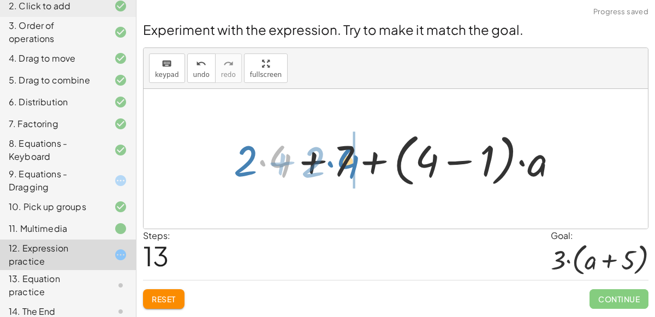
drag, startPoint x: 284, startPoint y: 160, endPoint x: 356, endPoint y: 163, distance: 71.5
click at [356, 163] on div at bounding box center [400, 159] width 344 height 63
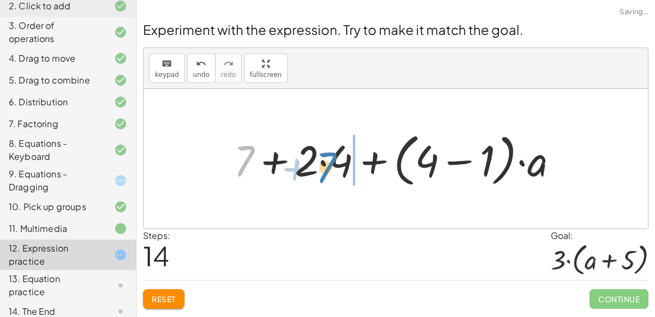
drag, startPoint x: 243, startPoint y: 164, endPoint x: 325, endPoint y: 171, distance: 82.6
click at [325, 171] on div at bounding box center [400, 159] width 344 height 63
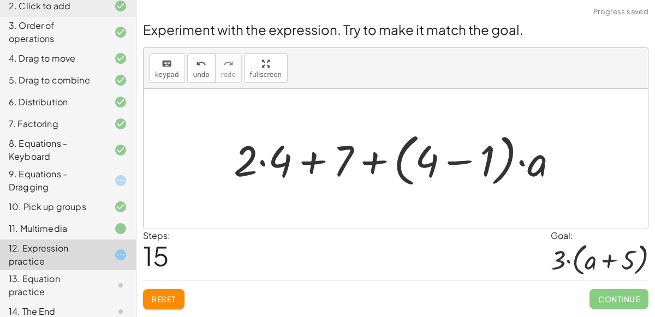
click at [438, 163] on div at bounding box center [400, 159] width 344 height 63
click at [477, 158] on div at bounding box center [400, 159] width 344 height 63
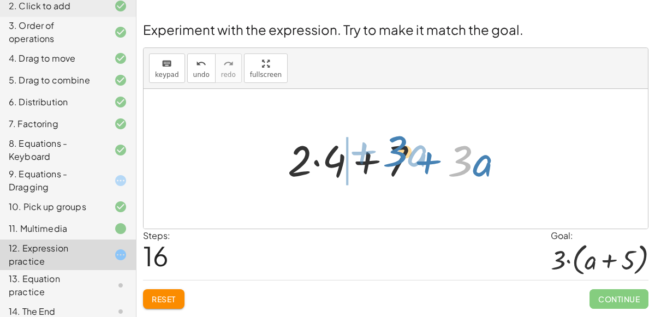
drag, startPoint x: 469, startPoint y: 167, endPoint x: 397, endPoint y: 156, distance: 73.4
click at [397, 156] on div at bounding box center [399, 159] width 235 height 56
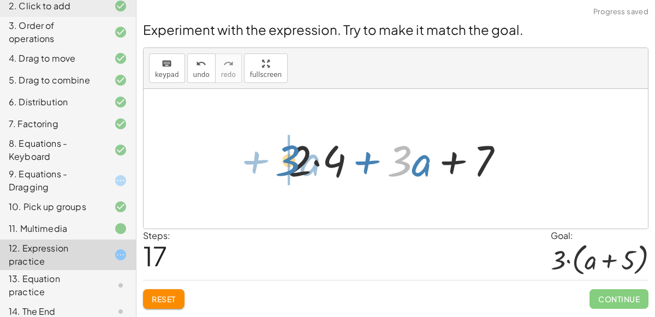
drag, startPoint x: 404, startPoint y: 163, endPoint x: 279, endPoint y: 164, distance: 124.9
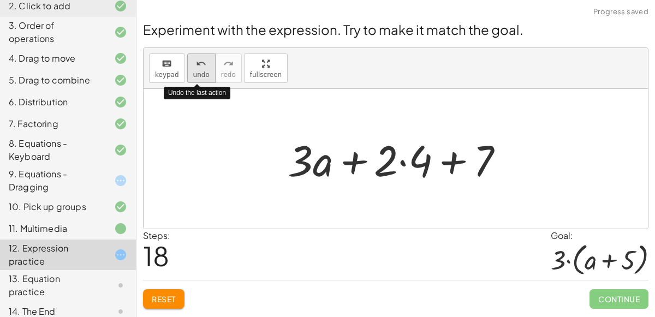
click at [197, 73] on span "undo" at bounding box center [201, 75] width 16 height 8
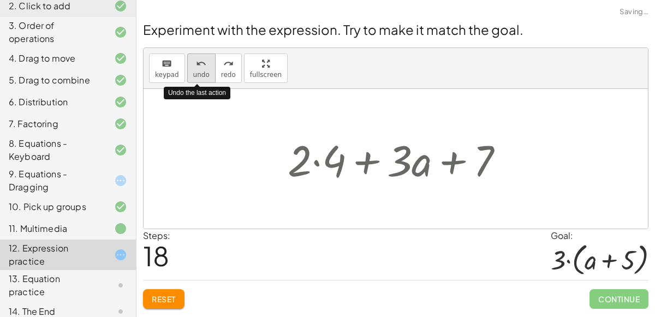
click at [197, 73] on span "undo" at bounding box center [201, 75] width 16 height 8
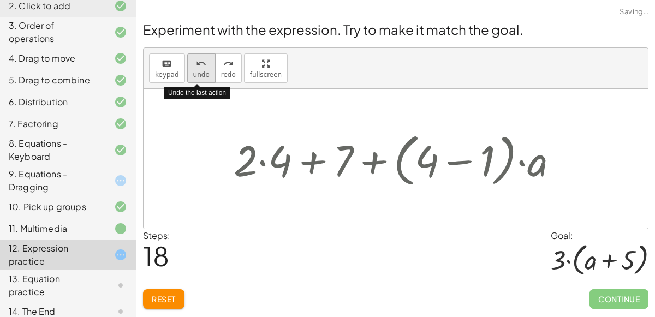
click at [197, 73] on span "undo" at bounding box center [201, 75] width 16 height 8
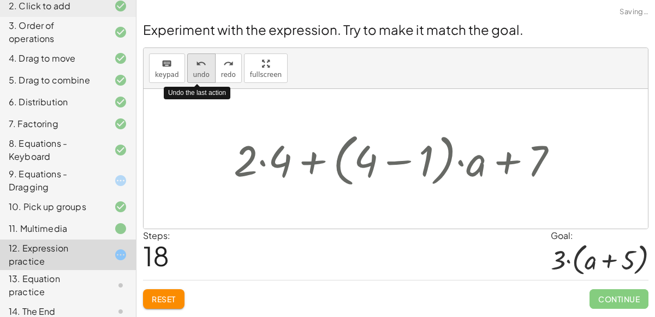
click at [197, 73] on span "undo" at bounding box center [201, 75] width 16 height 8
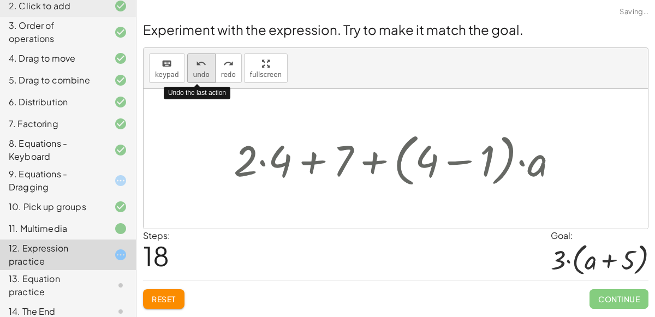
click at [197, 73] on span "undo" at bounding box center [201, 75] width 16 height 8
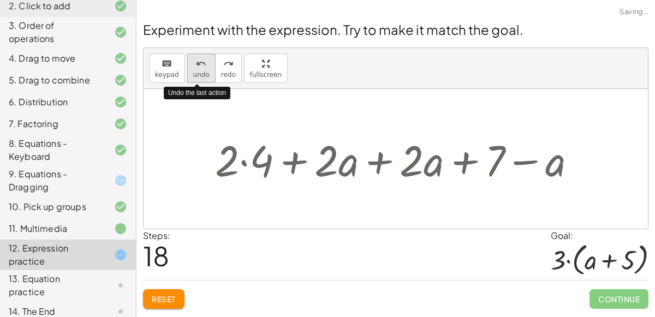
click at [197, 73] on span "undo" at bounding box center [201, 75] width 16 height 8
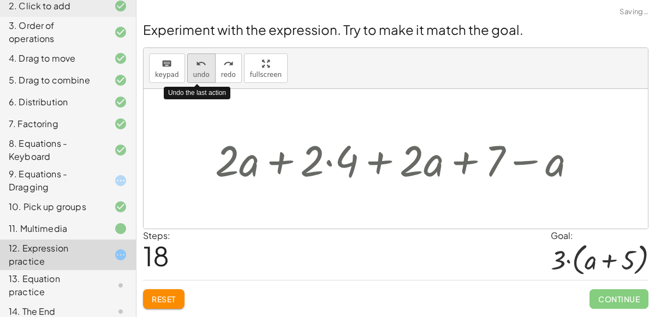
click at [197, 73] on span "undo" at bounding box center [201, 75] width 16 height 8
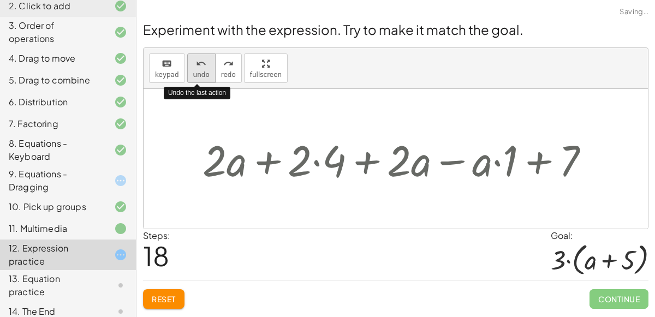
click at [197, 73] on span "undo" at bounding box center [201, 75] width 16 height 8
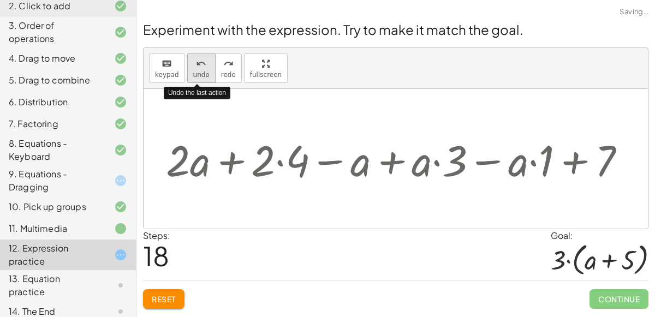
click at [197, 73] on span "undo" at bounding box center [201, 75] width 16 height 8
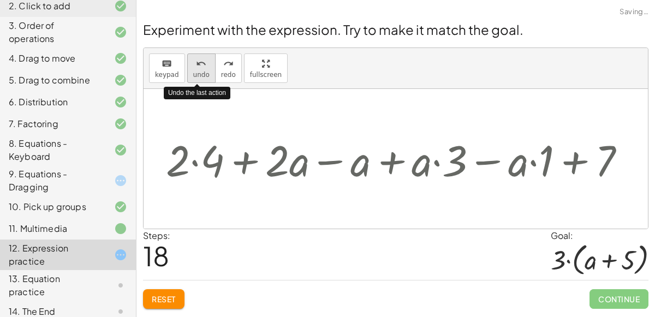
click at [197, 73] on span "undo" at bounding box center [201, 75] width 16 height 8
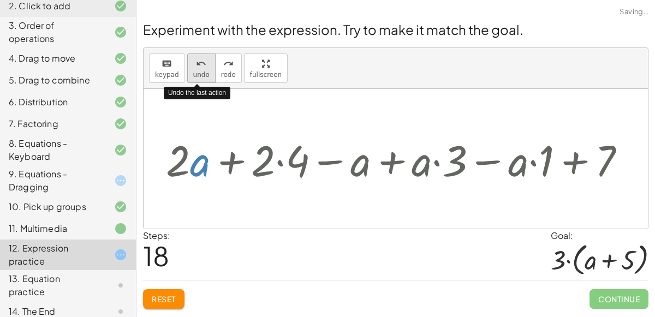
click at [197, 73] on span "undo" at bounding box center [201, 75] width 16 height 8
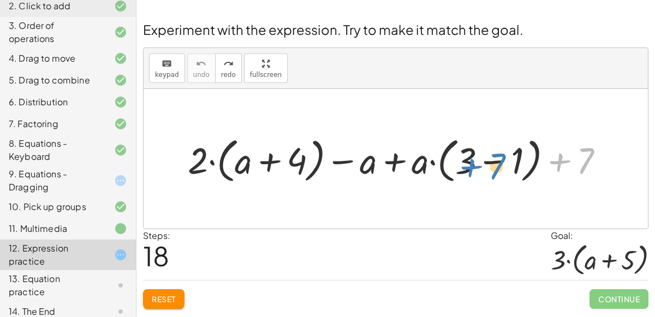
drag, startPoint x: 561, startPoint y: 164, endPoint x: 471, endPoint y: 169, distance: 90.2
click at [471, 169] on div at bounding box center [399, 158] width 435 height 53
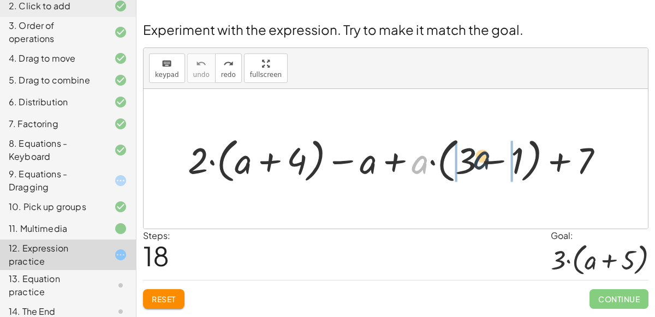
drag, startPoint x: 423, startPoint y: 163, endPoint x: 493, endPoint y: 160, distance: 70.4
click at [493, 160] on div at bounding box center [399, 158] width 435 height 53
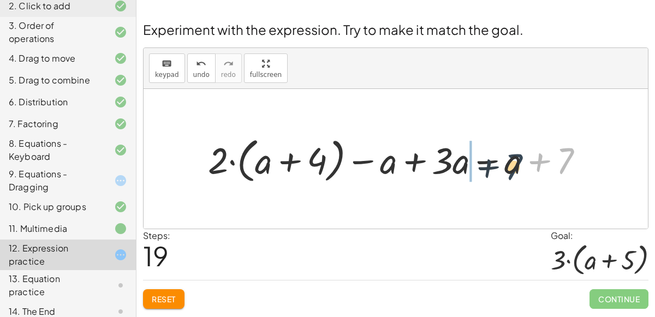
drag, startPoint x: 562, startPoint y: 163, endPoint x: 511, endPoint y: 169, distance: 52.2
click at [511, 169] on div at bounding box center [399, 158] width 395 height 53
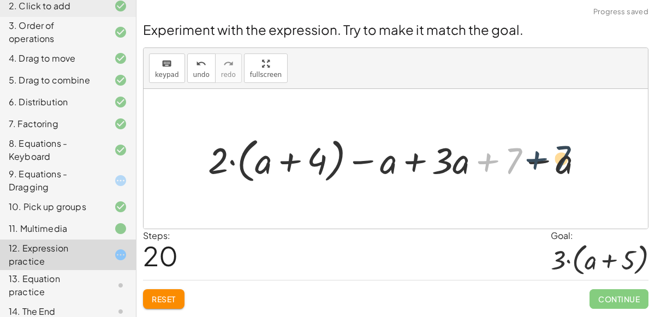
drag, startPoint x: 490, startPoint y: 161, endPoint x: 538, endPoint y: 160, distance: 48.0
click at [538, 160] on div at bounding box center [399, 158] width 395 height 53
drag, startPoint x: 519, startPoint y: 155, endPoint x: 564, endPoint y: 167, distance: 46.5
click at [564, 167] on div at bounding box center [399, 158] width 395 height 53
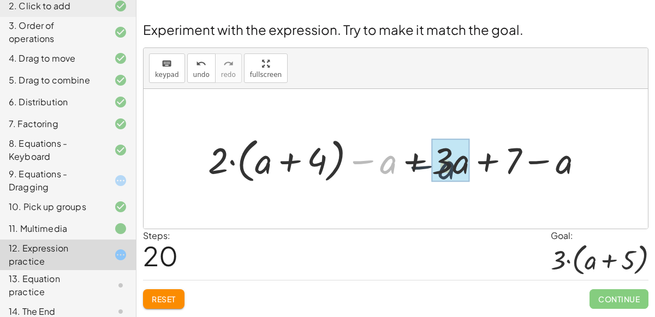
drag, startPoint x: 386, startPoint y: 164, endPoint x: 449, endPoint y: 168, distance: 62.9
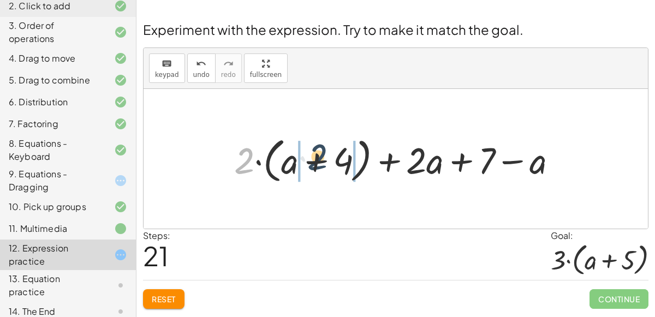
drag, startPoint x: 250, startPoint y: 166, endPoint x: 324, endPoint y: 162, distance: 73.7
click at [324, 162] on div at bounding box center [400, 158] width 343 height 53
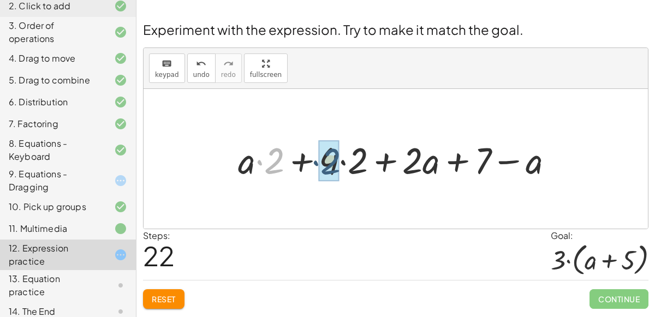
drag, startPoint x: 273, startPoint y: 171, endPoint x: 332, endPoint y: 172, distance: 58.9
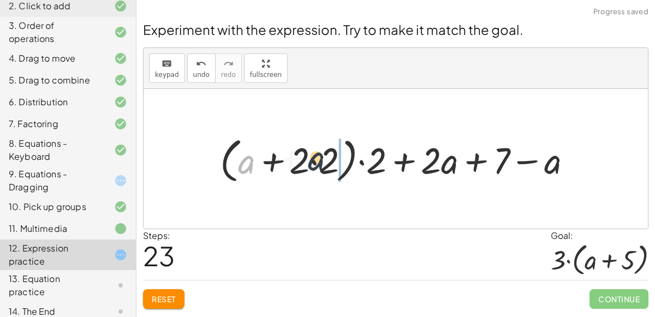
drag, startPoint x: 244, startPoint y: 166, endPoint x: 317, endPoint y: 163, distance: 72.6
click at [317, 163] on div at bounding box center [400, 158] width 372 height 53
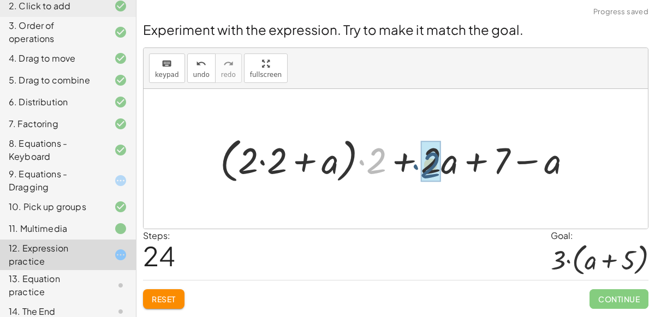
drag, startPoint x: 376, startPoint y: 166, endPoint x: 433, endPoint y: 171, distance: 56.4
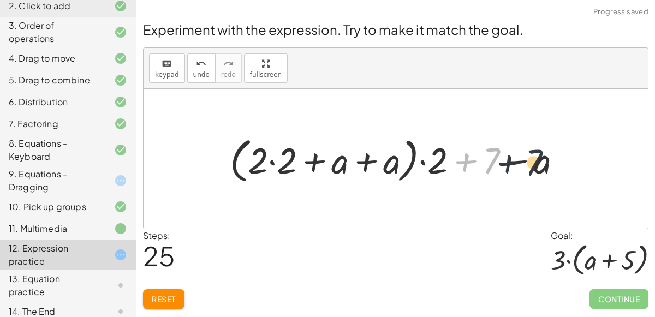
drag, startPoint x: 492, startPoint y: 158, endPoint x: 546, endPoint y: 163, distance: 53.6
click at [546, 163] on div at bounding box center [399, 158] width 351 height 53
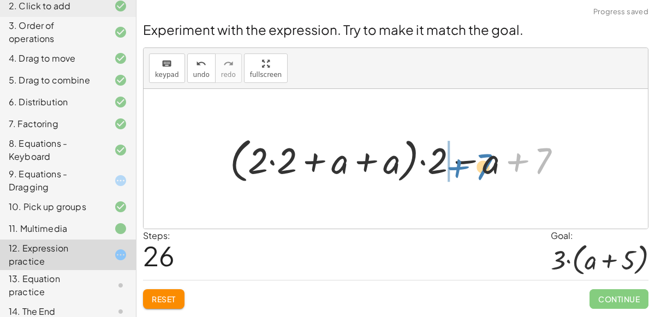
drag, startPoint x: 550, startPoint y: 165, endPoint x: 489, endPoint y: 170, distance: 61.3
click at [489, 170] on div at bounding box center [399, 158] width 351 height 53
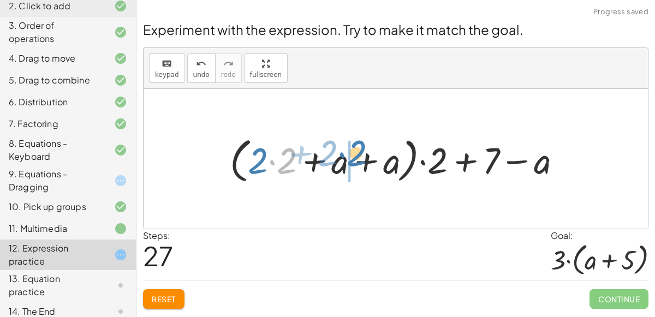
drag, startPoint x: 280, startPoint y: 168, endPoint x: 366, endPoint y: 160, distance: 86.0
click at [366, 160] on div at bounding box center [399, 158] width 351 height 53
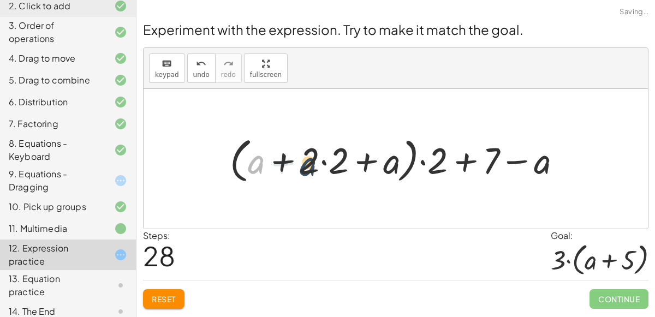
drag, startPoint x: 256, startPoint y: 164, endPoint x: 312, endPoint y: 165, distance: 55.7
click at [312, 165] on div at bounding box center [399, 158] width 351 height 53
drag, startPoint x: 254, startPoint y: 167, endPoint x: 398, endPoint y: 173, distance: 144.7
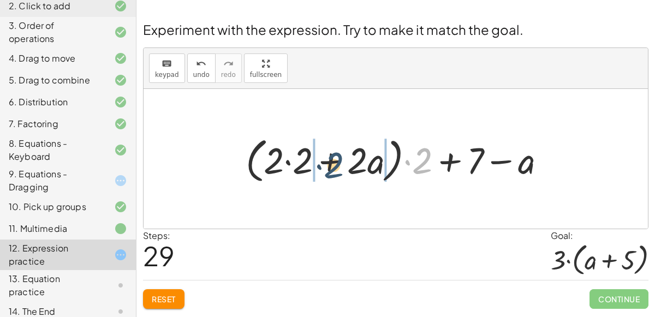
drag, startPoint x: 421, startPoint y: 166, endPoint x: 331, endPoint y: 170, distance: 90.1
click at [331, 170] on div at bounding box center [400, 158] width 320 height 53
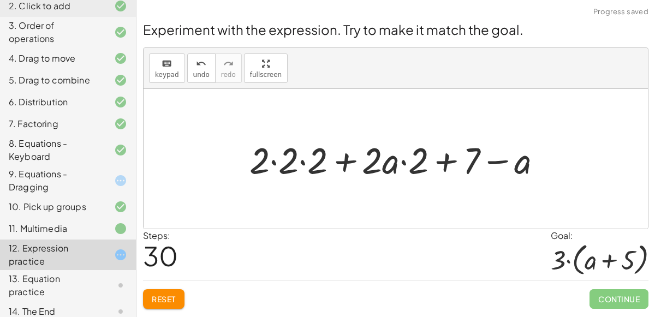
click at [273, 164] on div at bounding box center [400, 159] width 312 height 48
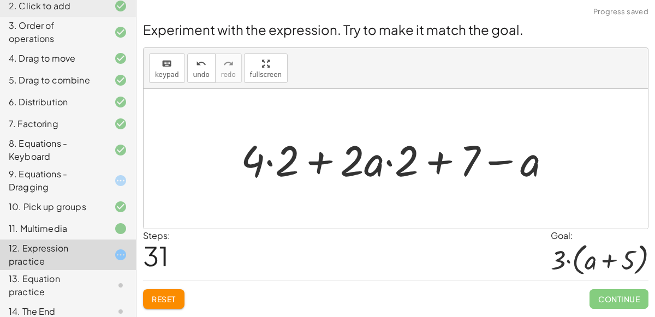
click at [286, 163] on div at bounding box center [400, 159] width 330 height 56
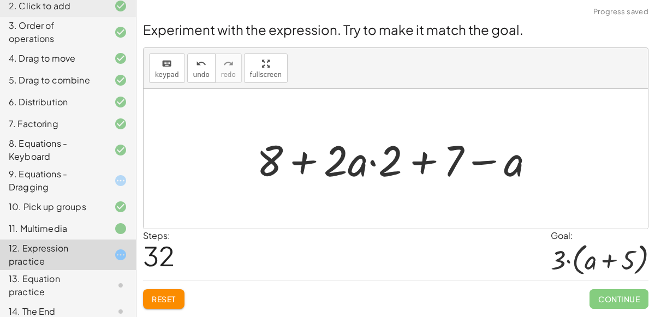
click at [422, 164] on div at bounding box center [400, 159] width 298 height 56
click at [479, 161] on div at bounding box center [400, 159] width 298 height 56
drag, startPoint x: 513, startPoint y: 167, endPoint x: 456, endPoint y: 172, distance: 56.9
click at [456, 172] on div at bounding box center [400, 159] width 298 height 56
drag, startPoint x: 353, startPoint y: 167, endPoint x: 514, endPoint y: 163, distance: 161.5
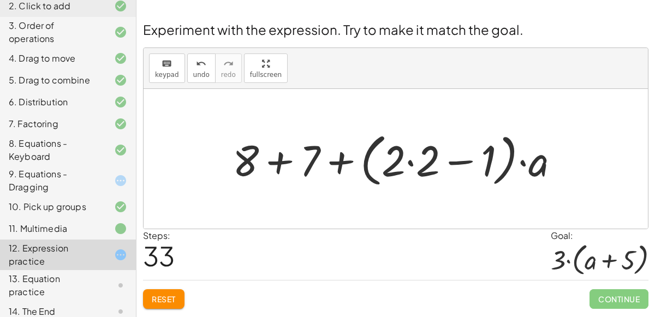
click at [173, 302] on span "Reset" at bounding box center [164, 299] width 24 height 10
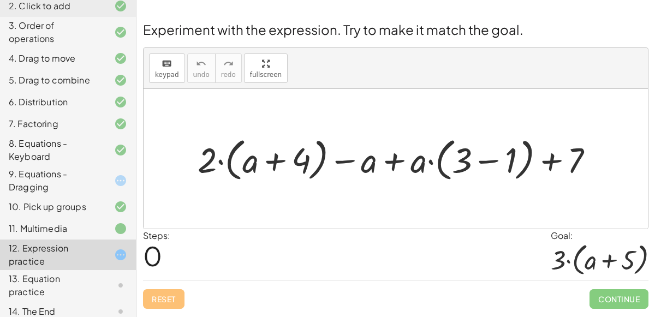
click at [394, 166] on div at bounding box center [400, 158] width 416 height 51
drag, startPoint x: 415, startPoint y: 168, endPoint x: 471, endPoint y: 163, distance: 56.4
click at [471, 163] on div at bounding box center [400, 158] width 416 height 51
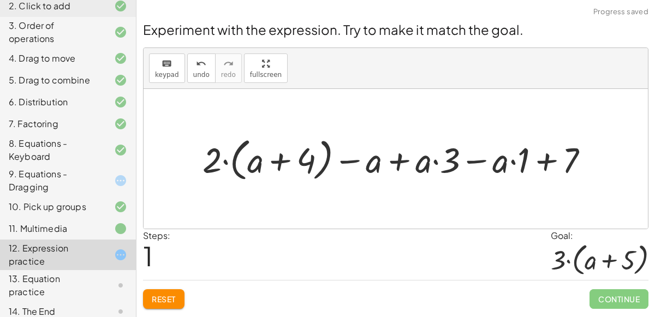
click at [445, 161] on div at bounding box center [400, 158] width 406 height 51
click at [512, 163] on div at bounding box center [400, 158] width 406 height 51
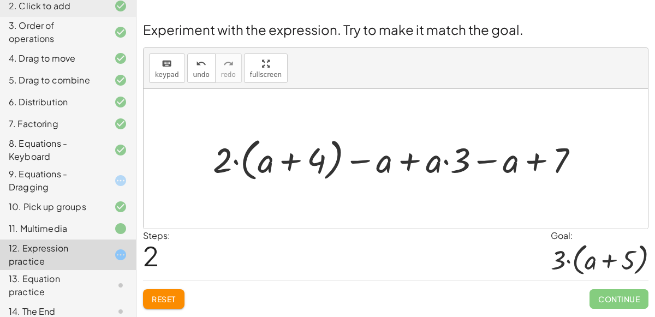
click at [451, 164] on div at bounding box center [399, 158] width 385 height 51
click at [445, 161] on div at bounding box center [399, 158] width 385 height 51
drag, startPoint x: 226, startPoint y: 161, endPoint x: 279, endPoint y: 159, distance: 53.0
click at [279, 159] on div at bounding box center [399, 158] width 385 height 51
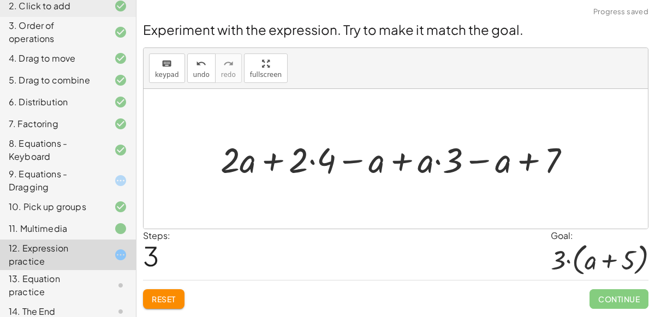
click at [312, 164] on div at bounding box center [400, 159] width 370 height 46
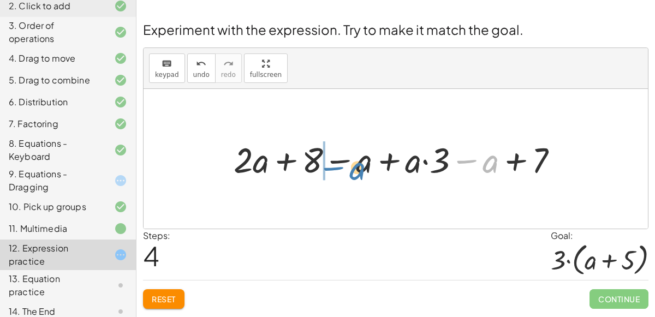
drag, startPoint x: 482, startPoint y: 164, endPoint x: 351, endPoint y: 170, distance: 130.5
click at [351, 170] on div at bounding box center [400, 159] width 344 height 46
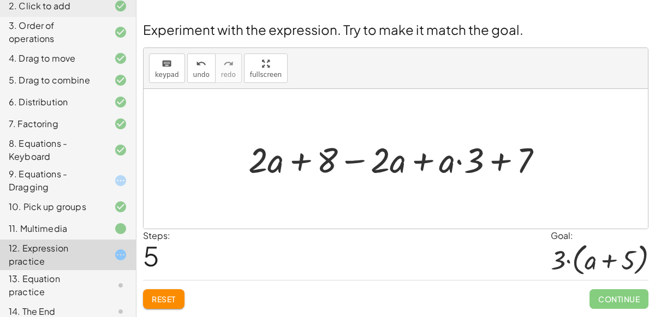
click at [458, 163] on div at bounding box center [400, 159] width 314 height 46
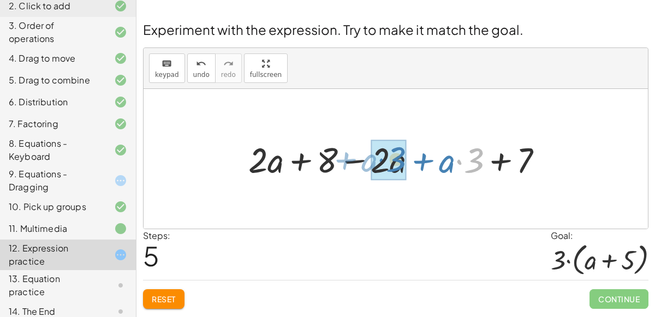
drag, startPoint x: 475, startPoint y: 165, endPoint x: 399, endPoint y: 164, distance: 75.3
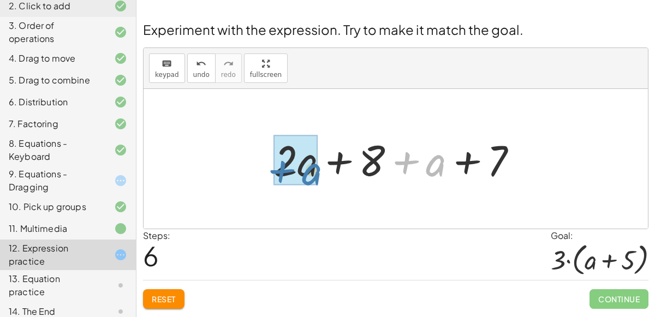
drag, startPoint x: 431, startPoint y: 169, endPoint x: 305, endPoint y: 174, distance: 126.1
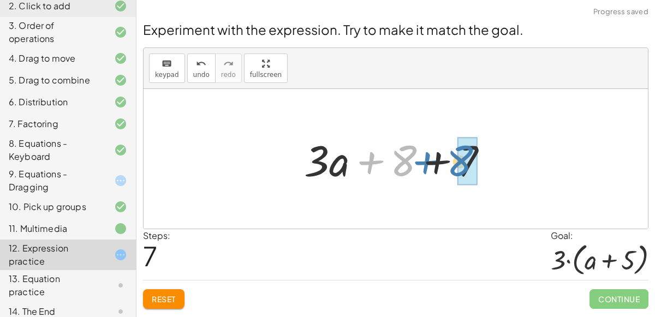
drag, startPoint x: 378, startPoint y: 165, endPoint x: 436, endPoint y: 166, distance: 58.9
click at [436, 166] on div at bounding box center [399, 159] width 203 height 56
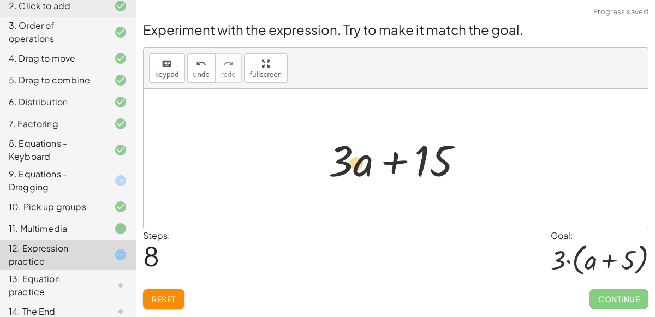
drag, startPoint x: 435, startPoint y: 162, endPoint x: 360, endPoint y: 165, distance: 75.3
click at [360, 165] on div at bounding box center [399, 159] width 155 height 56
drag, startPoint x: 354, startPoint y: 165, endPoint x: 422, endPoint y: 164, distance: 68.7
click at [422, 164] on div at bounding box center [399, 159] width 155 height 56
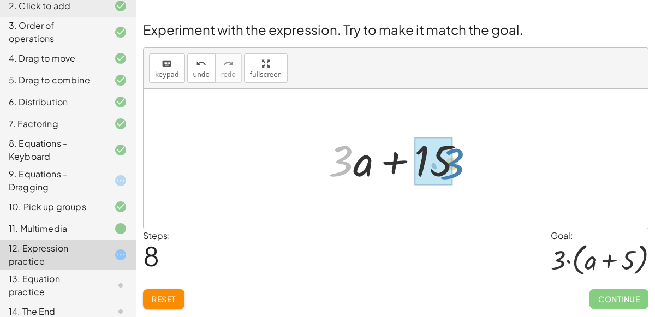
drag, startPoint x: 343, startPoint y: 162, endPoint x: 454, endPoint y: 164, distance: 111.3
click at [454, 164] on div at bounding box center [399, 159] width 155 height 56
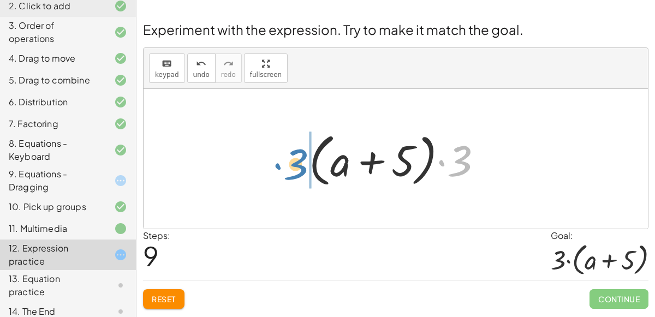
drag, startPoint x: 461, startPoint y: 167, endPoint x: 297, endPoint y: 170, distance: 163.7
click at [297, 170] on div "+ · 2 · ( + a + 4 ) − a + · a · ( + 3 − 1 ) + 7 + · 2 · ( + a + 4 ) − a + · a ·…" at bounding box center [395, 159] width 207 height 68
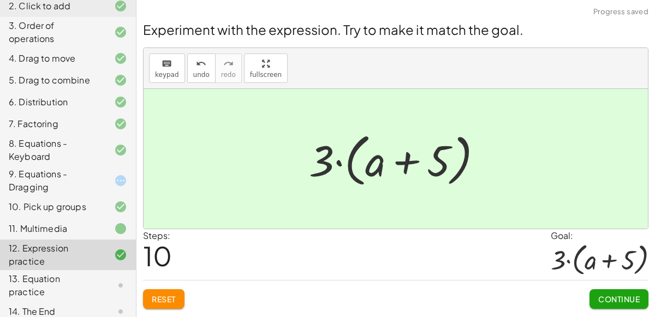
click at [613, 302] on button "Continue" at bounding box center [618, 299] width 59 height 20
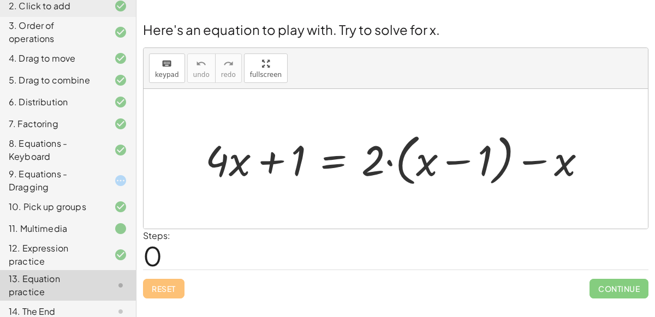
click at [271, 163] on div at bounding box center [400, 159] width 400 height 62
click at [390, 163] on div at bounding box center [400, 159] width 400 height 62
drag, startPoint x: 377, startPoint y: 157, endPoint x: 462, endPoint y: 161, distance: 84.6
click at [462, 161] on div at bounding box center [400, 159] width 400 height 62
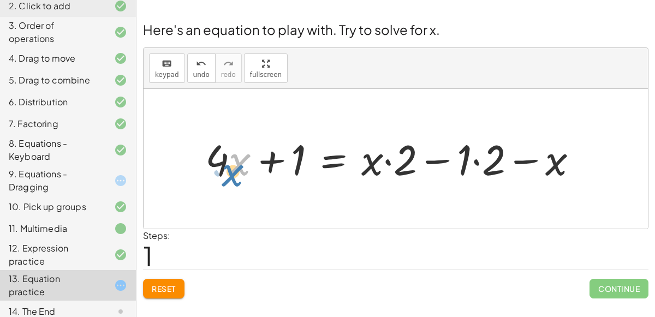
drag, startPoint x: 236, startPoint y: 171, endPoint x: 226, endPoint y: 175, distance: 10.7
click at [226, 175] on div at bounding box center [396, 158] width 392 height 55
drag, startPoint x: 223, startPoint y: 163, endPoint x: 221, endPoint y: 169, distance: 6.2
click at [221, 169] on div at bounding box center [396, 158] width 392 height 55
drag, startPoint x: 245, startPoint y: 161, endPoint x: 354, endPoint y: 64, distance: 145.7
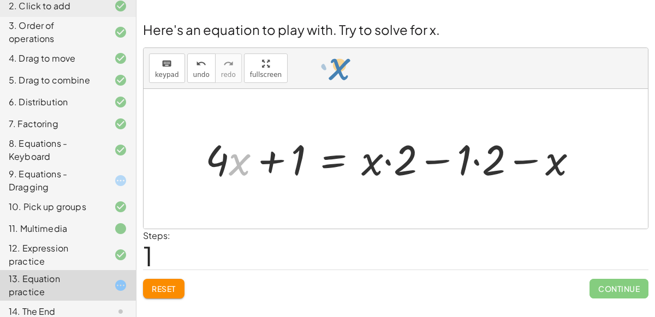
click at [354, 64] on div "keyboard keypad undo undo redo redo fullscreen + · 4 · x + 1 = + · 2 · ( + x − …" at bounding box center [395, 138] width 504 height 181
drag, startPoint x: 238, startPoint y: 158, endPoint x: 231, endPoint y: 164, distance: 8.9
click at [231, 164] on div at bounding box center [396, 158] width 392 height 55
click at [405, 159] on div at bounding box center [396, 158] width 392 height 55
click at [392, 161] on div at bounding box center [396, 158] width 392 height 55
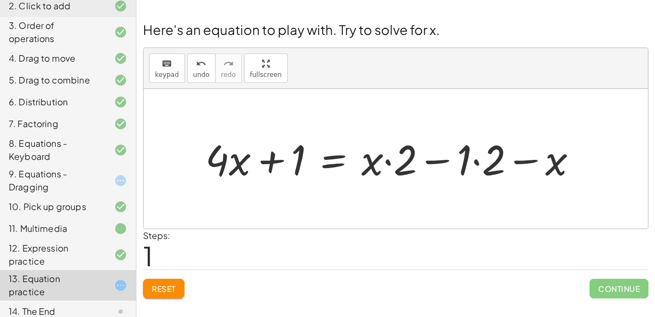
click at [441, 159] on div at bounding box center [396, 158] width 392 height 55
drag, startPoint x: 481, startPoint y: 169, endPoint x: 381, endPoint y: 173, distance: 99.9
click at [381, 173] on div at bounding box center [396, 158] width 392 height 55
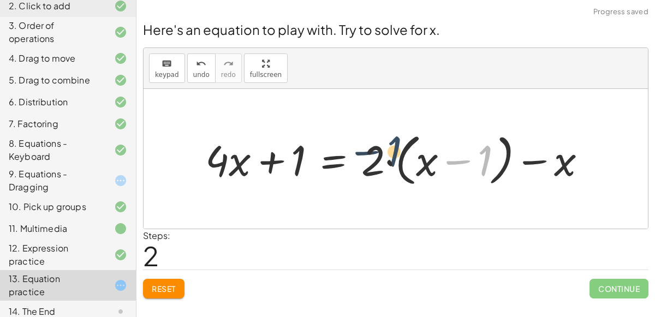
drag, startPoint x: 490, startPoint y: 158, endPoint x: 388, endPoint y: 153, distance: 102.2
click at [388, 153] on div at bounding box center [400, 159] width 400 height 62
drag, startPoint x: 481, startPoint y: 158, endPoint x: 449, endPoint y: 148, distance: 33.0
click at [449, 148] on div at bounding box center [400, 159] width 400 height 62
click at [158, 284] on span "Reset" at bounding box center [164, 289] width 24 height 10
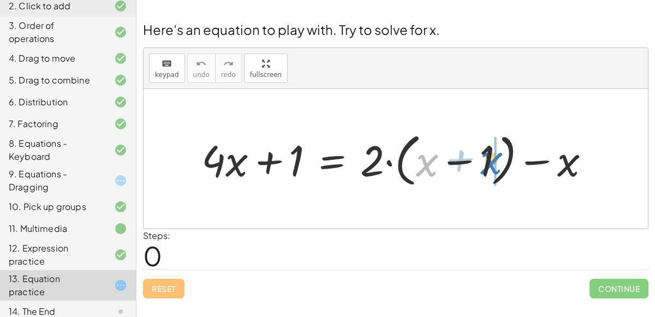
drag, startPoint x: 423, startPoint y: 166, endPoint x: 488, endPoint y: 165, distance: 65.5
click at [488, 165] on div at bounding box center [400, 159] width 408 height 63
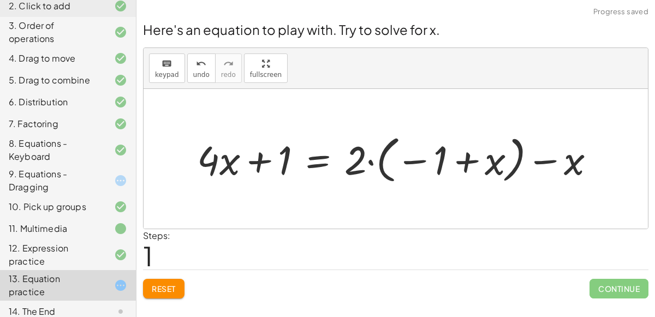
click at [170, 292] on span "Reset" at bounding box center [164, 289] width 24 height 10
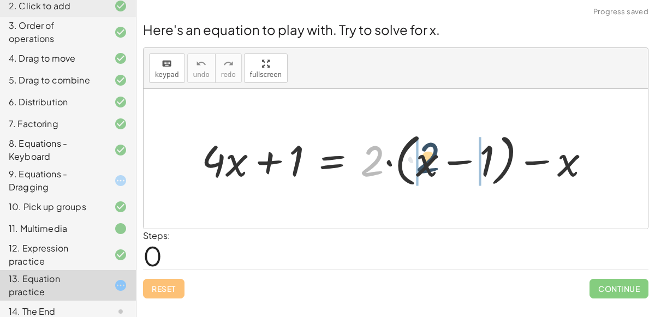
drag, startPoint x: 373, startPoint y: 165, endPoint x: 428, endPoint y: 161, distance: 55.2
click at [428, 161] on div at bounding box center [400, 159] width 408 height 63
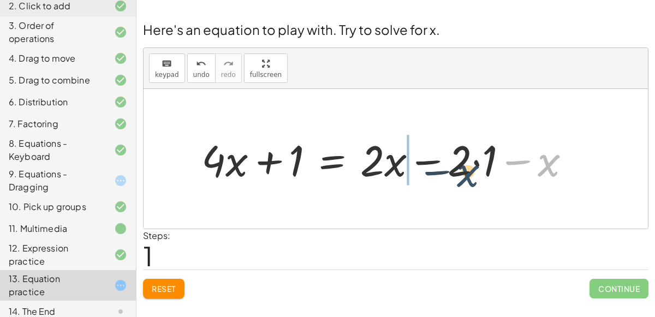
drag, startPoint x: 540, startPoint y: 159, endPoint x: 459, endPoint y: 169, distance: 81.3
click at [459, 169] on div at bounding box center [390, 159] width 388 height 56
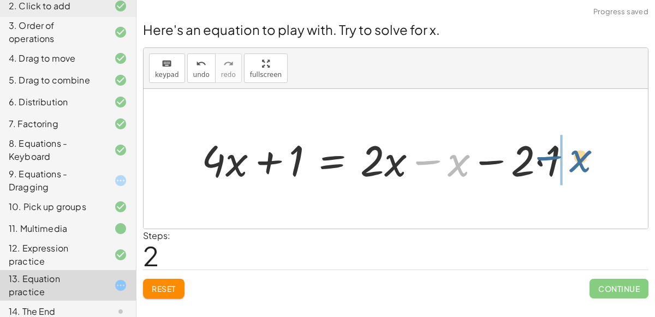
drag, startPoint x: 459, startPoint y: 169, endPoint x: 582, endPoint y: 164, distance: 122.3
click at [582, 164] on div at bounding box center [390, 159] width 388 height 56
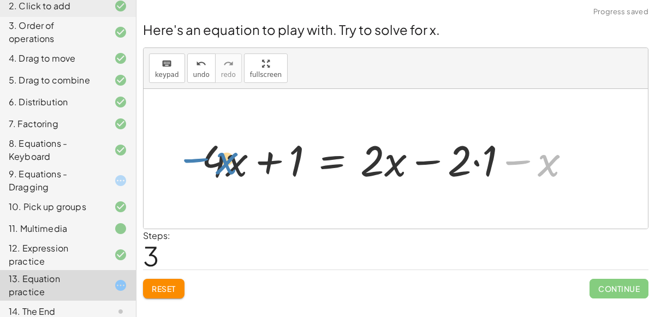
drag, startPoint x: 548, startPoint y: 161, endPoint x: 224, endPoint y: 155, distance: 324.1
click at [224, 155] on div at bounding box center [390, 159] width 388 height 56
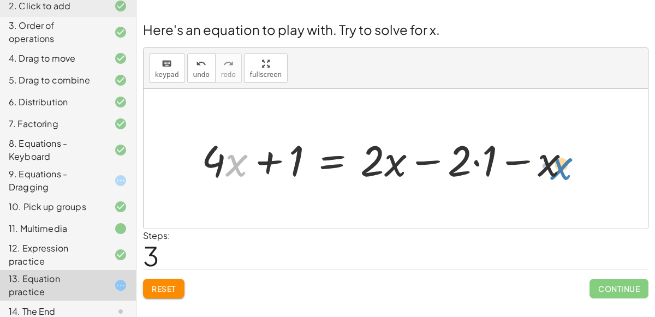
drag, startPoint x: 233, startPoint y: 172, endPoint x: 549, endPoint y: 173, distance: 316.4
click at [549, 173] on div at bounding box center [390, 159] width 388 height 56
click at [292, 167] on div at bounding box center [390, 159] width 388 height 56
click at [272, 164] on div at bounding box center [390, 159] width 388 height 56
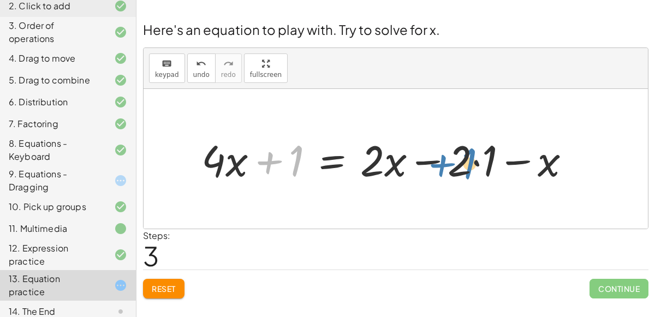
drag, startPoint x: 294, startPoint y: 164, endPoint x: 469, endPoint y: 167, distance: 175.2
click at [469, 167] on div at bounding box center [390, 159] width 388 height 56
click at [334, 170] on div at bounding box center [390, 159] width 388 height 56
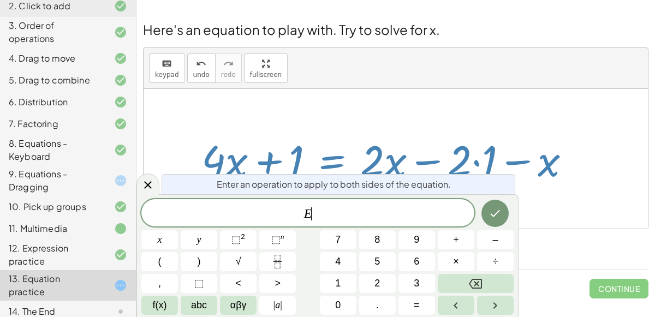
click at [550, 216] on div at bounding box center [395, 159] width 504 height 140
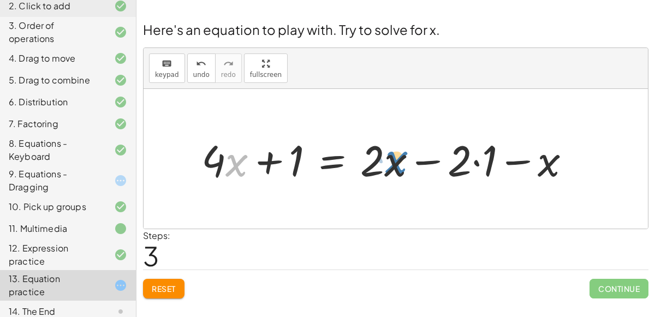
drag, startPoint x: 239, startPoint y: 170, endPoint x: 398, endPoint y: 165, distance: 158.8
click at [398, 165] on div at bounding box center [390, 159] width 388 height 56
drag, startPoint x: 215, startPoint y: 164, endPoint x: 474, endPoint y: 171, distance: 259.2
click at [474, 171] on div at bounding box center [390, 159] width 388 height 56
click at [170, 285] on span "Reset" at bounding box center [164, 289] width 24 height 10
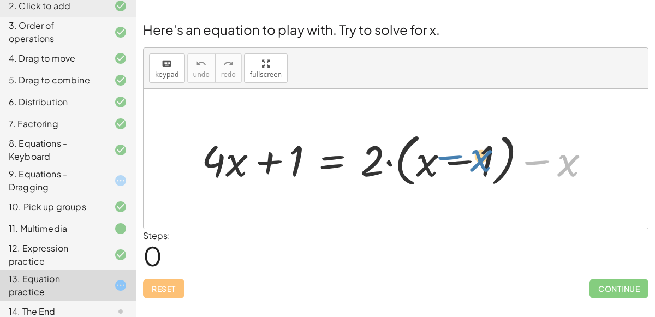
drag, startPoint x: 564, startPoint y: 169, endPoint x: 476, endPoint y: 161, distance: 88.2
click at [476, 161] on div at bounding box center [400, 159] width 408 height 63
drag, startPoint x: 560, startPoint y: 163, endPoint x: 416, endPoint y: 163, distance: 144.6
click at [416, 163] on div at bounding box center [400, 159] width 408 height 63
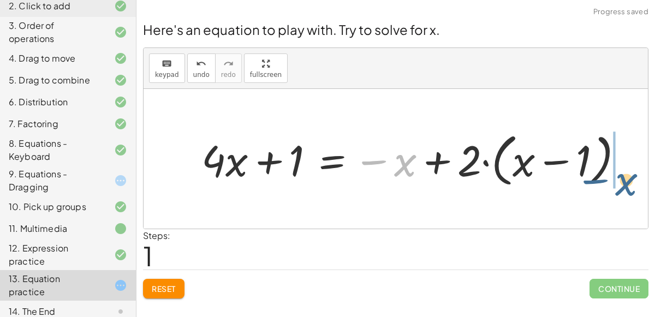
drag, startPoint x: 406, startPoint y: 171, endPoint x: 633, endPoint y: 189, distance: 227.2
click at [633, 189] on div at bounding box center [416, 159] width 441 height 63
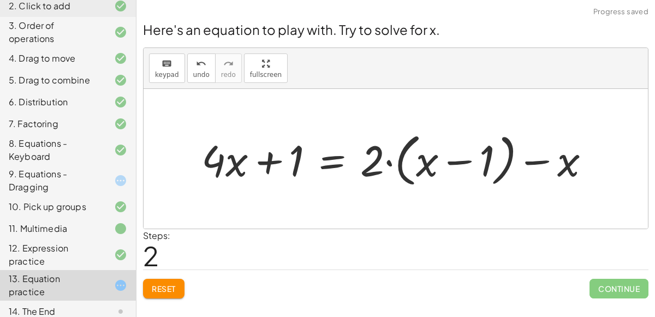
click at [155, 285] on span "Reset" at bounding box center [164, 289] width 24 height 10
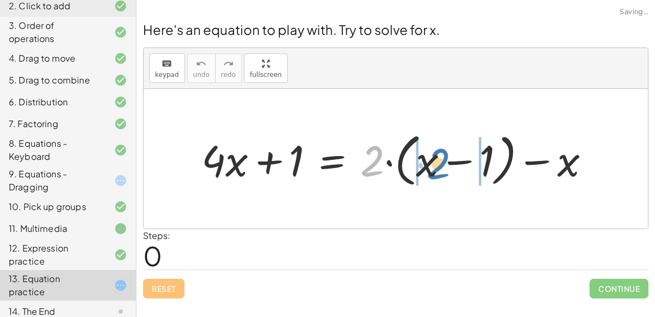
drag, startPoint x: 382, startPoint y: 156, endPoint x: 447, endPoint y: 158, distance: 64.9
click at [447, 158] on div at bounding box center [400, 159] width 408 height 63
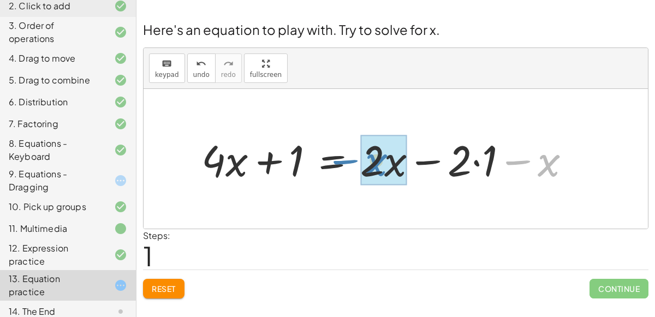
drag, startPoint x: 552, startPoint y: 163, endPoint x: 384, endPoint y: 163, distance: 168.6
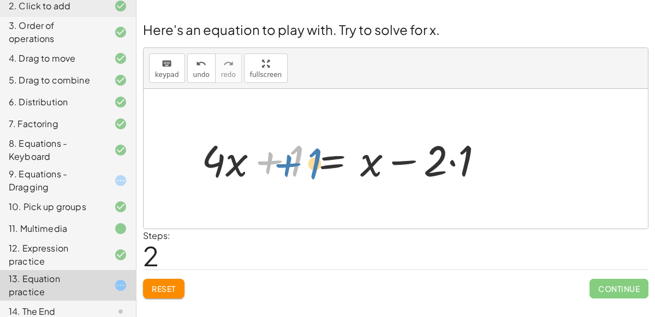
click at [300, 160] on div at bounding box center [347, 159] width 302 height 56
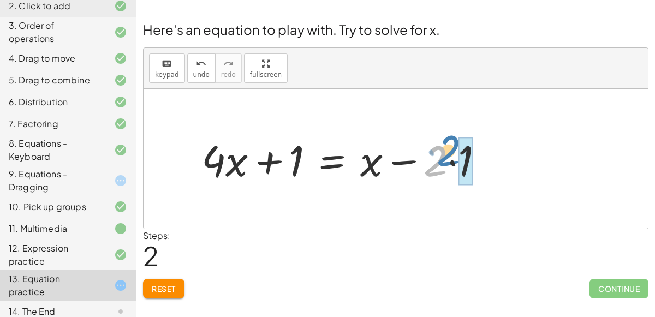
drag, startPoint x: 444, startPoint y: 160, endPoint x: 455, endPoint y: 151, distance: 14.4
click at [455, 151] on div at bounding box center [347, 159] width 302 height 56
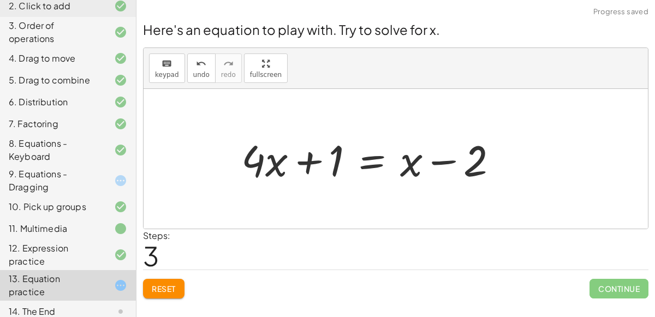
click at [451, 160] on div at bounding box center [374, 159] width 276 height 56
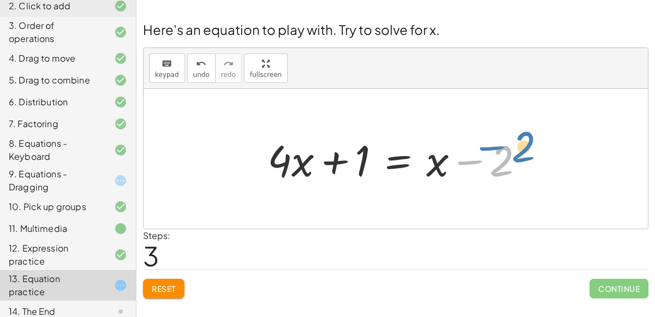
drag, startPoint x: 504, startPoint y: 167, endPoint x: 534, endPoint y: 155, distance: 32.1
click at [534, 155] on div at bounding box center [400, 159] width 276 height 56
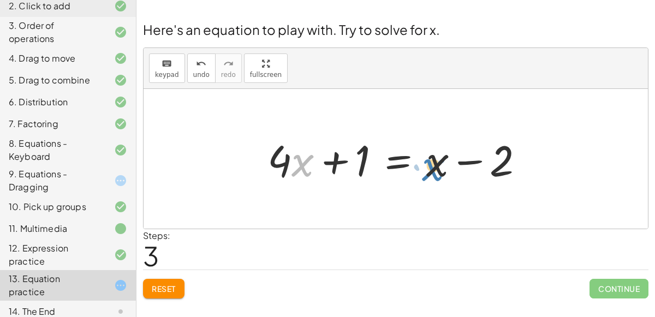
drag, startPoint x: 299, startPoint y: 170, endPoint x: 431, endPoint y: 173, distance: 132.1
click at [431, 173] on div at bounding box center [400, 159] width 276 height 56
click at [465, 162] on div at bounding box center [400, 159] width 276 height 56
click at [331, 165] on div at bounding box center [400, 159] width 276 height 56
drag, startPoint x: 304, startPoint y: 154, endPoint x: 439, endPoint y: 152, distance: 134.2
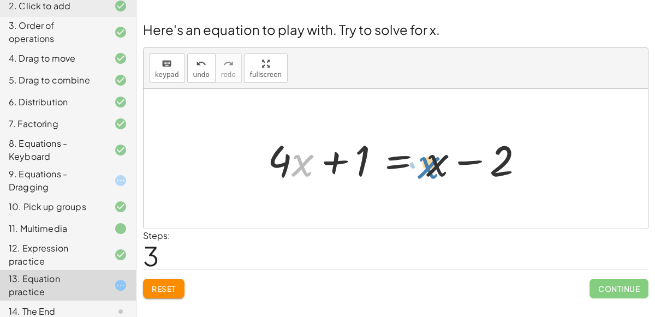
click at [439, 152] on div at bounding box center [400, 159] width 276 height 56
drag, startPoint x: 435, startPoint y: 163, endPoint x: 450, endPoint y: 151, distance: 19.3
click at [450, 151] on div at bounding box center [400, 159] width 276 height 56
click at [470, 158] on div at bounding box center [400, 159] width 276 height 56
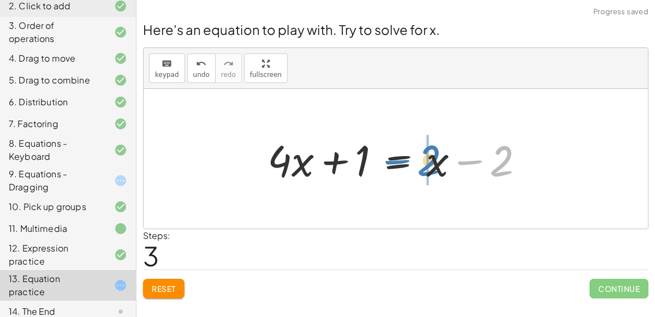
drag, startPoint x: 495, startPoint y: 165, endPoint x: 422, endPoint y: 165, distance: 73.1
click at [422, 165] on div at bounding box center [400, 159] width 276 height 56
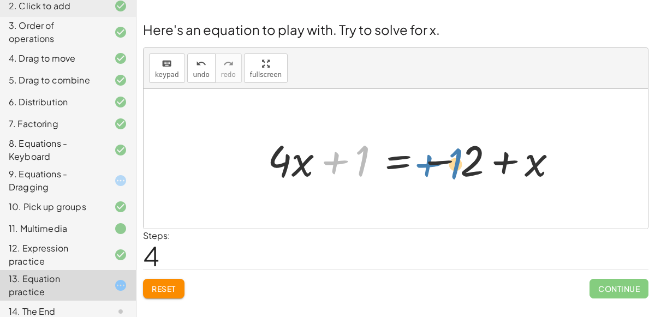
drag, startPoint x: 355, startPoint y: 166, endPoint x: 467, endPoint y: 168, distance: 112.4
click at [467, 168] on div at bounding box center [416, 159] width 309 height 56
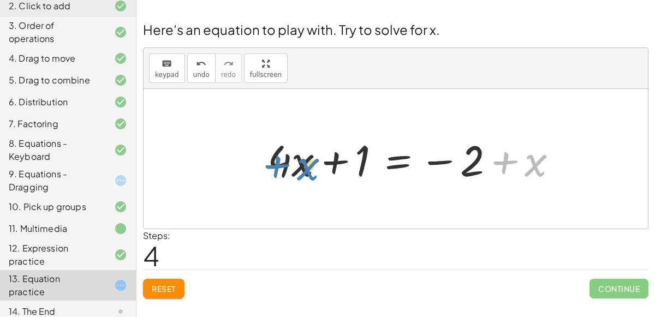
drag, startPoint x: 535, startPoint y: 175, endPoint x: 308, endPoint y: 178, distance: 226.4
click at [308, 178] on div at bounding box center [416, 159] width 309 height 56
click at [96, 305] on div "14. The End" at bounding box center [53, 311] width 88 height 13
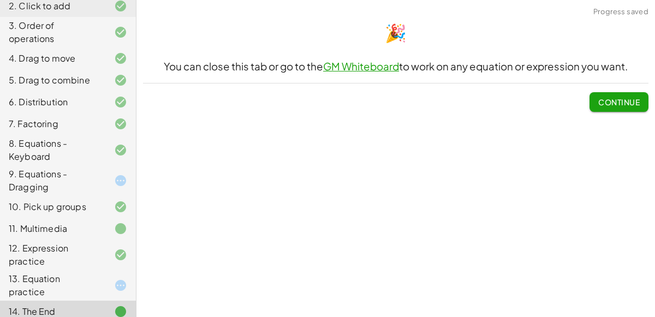
click at [113, 218] on div "9. Equations - Dragging" at bounding box center [68, 229] width 136 height 22
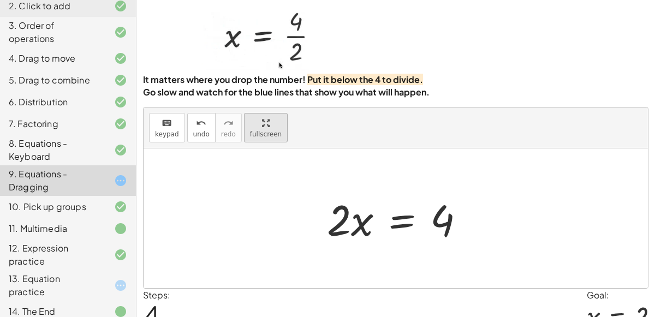
scroll to position [38, 0]
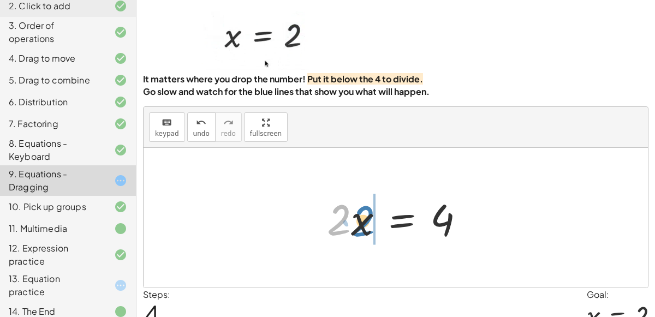
drag, startPoint x: 341, startPoint y: 220, endPoint x: 364, endPoint y: 220, distance: 23.5
click at [364, 220] on div at bounding box center [399, 218] width 157 height 56
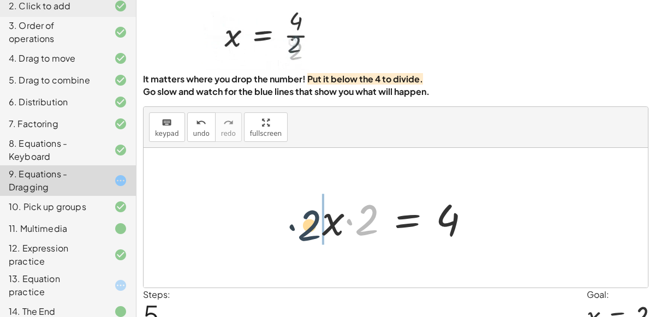
drag, startPoint x: 366, startPoint y: 226, endPoint x: 308, endPoint y: 231, distance: 58.0
click at [308, 231] on div "· 2 · x = 4 4 = · 2 · x · 2 · x = 4 4 = · 2 · x · 2 · x = 4 · 2 · 2 · x = 4" at bounding box center [396, 218] width 181 height 62
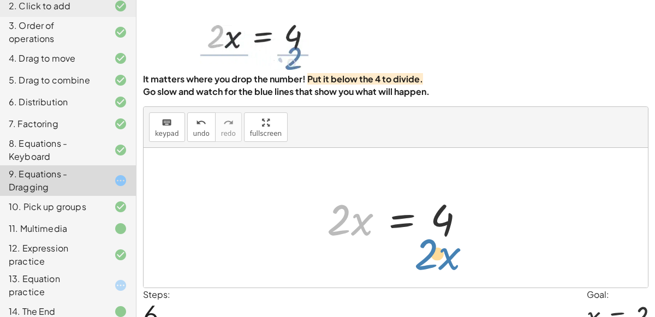
drag, startPoint x: 362, startPoint y: 230, endPoint x: 450, endPoint y: 265, distance: 94.5
click at [450, 265] on div "· 2 · x = 4 4 = · 2 · x · 2 · x = 4 4 = · 2 · x · 2 · x = 4 · x · 2 = 4 · x · 2…" at bounding box center [395, 218] width 504 height 140
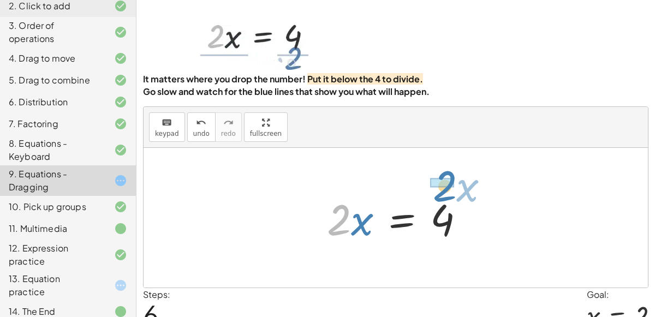
drag, startPoint x: 335, startPoint y: 219, endPoint x: 440, endPoint y: 184, distance: 110.9
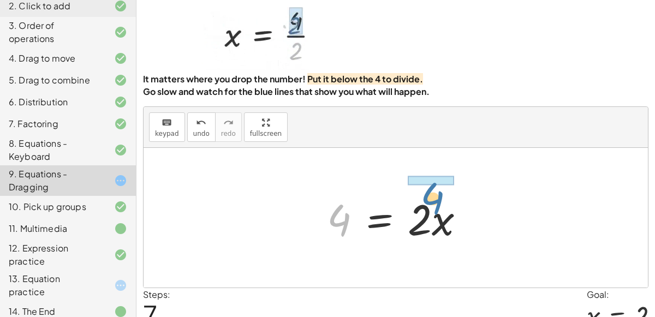
drag, startPoint x: 340, startPoint y: 221, endPoint x: 439, endPoint y: 170, distance: 110.8
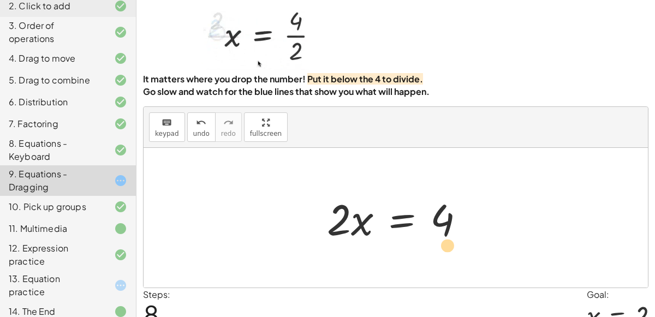
drag, startPoint x: 339, startPoint y: 211, endPoint x: 447, endPoint y: 236, distance: 111.4
click at [447, 236] on div at bounding box center [399, 218] width 157 height 56
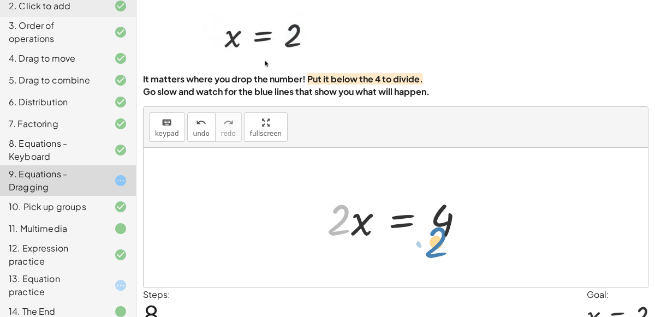
drag, startPoint x: 332, startPoint y: 231, endPoint x: 429, endPoint y: 254, distance: 99.6
click at [429, 254] on div "· 2 · x = 4 4 = · 2 · x · 2 · x = 4 4 = · 2 · x · 2 · x = 4 · x · 2 = 4 · 2 · x…" at bounding box center [395, 218] width 504 height 140
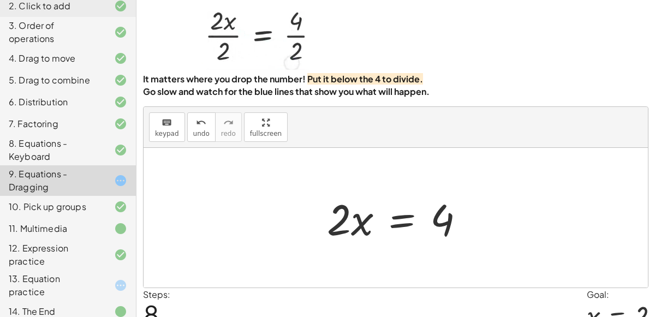
scroll to position [88, 0]
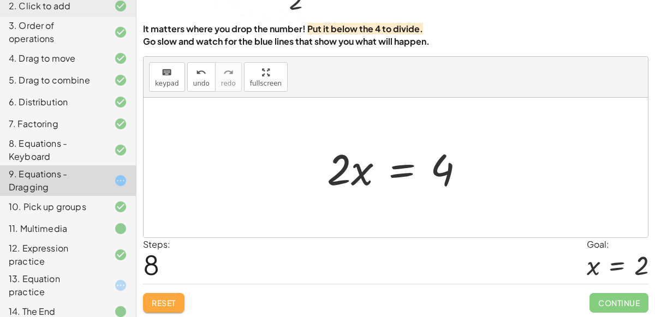
click at [167, 302] on span "Reset" at bounding box center [164, 303] width 24 height 10
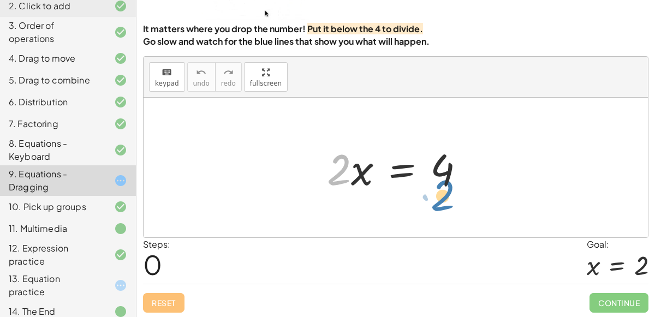
drag, startPoint x: 339, startPoint y: 167, endPoint x: 442, endPoint y: 192, distance: 106.0
click at [442, 192] on div at bounding box center [399, 168] width 157 height 56
click at [78, 272] on div "13. Equation practice" at bounding box center [68, 285] width 136 height 31
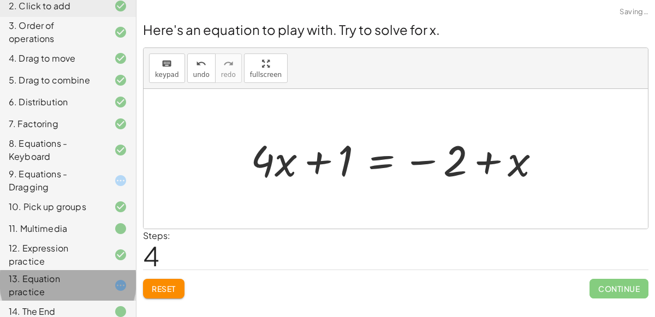
scroll to position [0, 0]
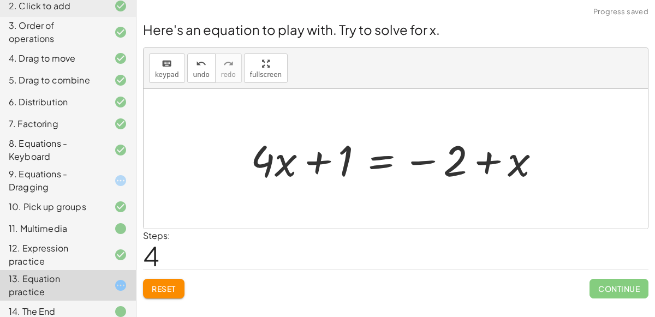
click at [157, 291] on span "Reset" at bounding box center [164, 289] width 24 height 10
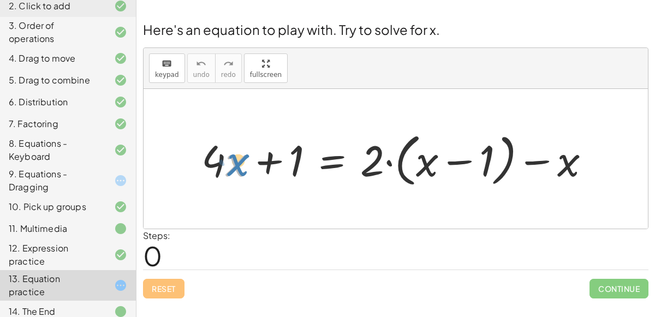
click at [232, 162] on div at bounding box center [400, 159] width 408 height 63
click at [208, 161] on div at bounding box center [400, 159] width 408 height 63
click at [219, 159] on div at bounding box center [400, 159] width 408 height 63
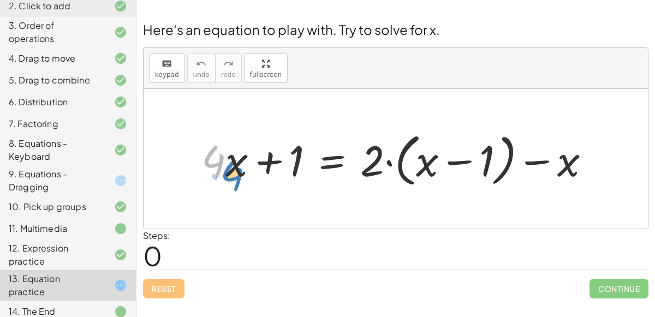
drag, startPoint x: 213, startPoint y: 161, endPoint x: 214, endPoint y: 170, distance: 8.8
click at [214, 170] on div at bounding box center [400, 159] width 408 height 63
click at [92, 185] on div "9. Equations - Dragging" at bounding box center [53, 180] width 88 height 26
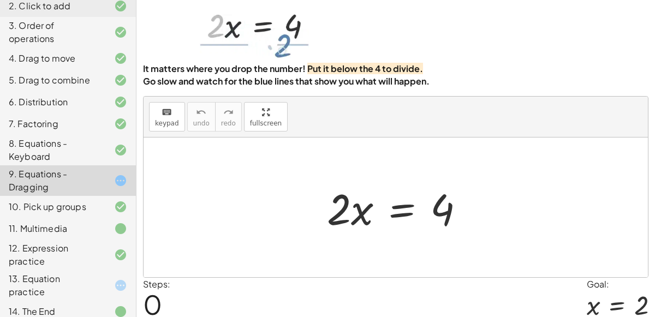
scroll to position [52, 0]
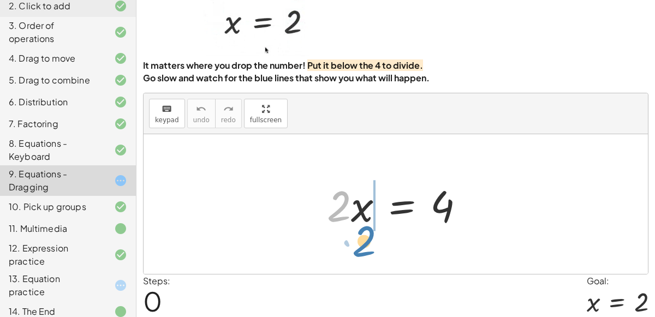
drag, startPoint x: 333, startPoint y: 215, endPoint x: 363, endPoint y: 244, distance: 42.4
click at [363, 244] on div "· 2 · x · 2 · x = 4" at bounding box center [395, 204] width 504 height 140
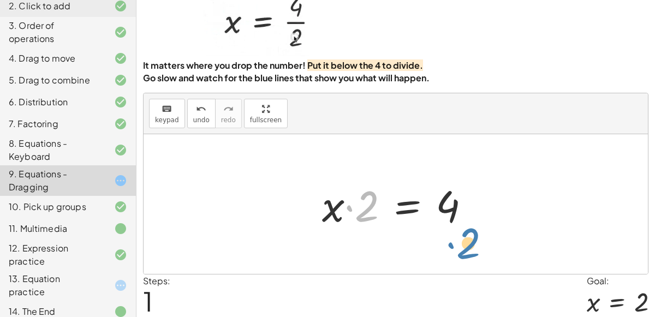
drag, startPoint x: 363, startPoint y: 214, endPoint x: 463, endPoint y: 250, distance: 106.6
click at [463, 250] on div "· 2 · x = 4 · 2 · 2 · x = 4" at bounding box center [395, 204] width 504 height 140
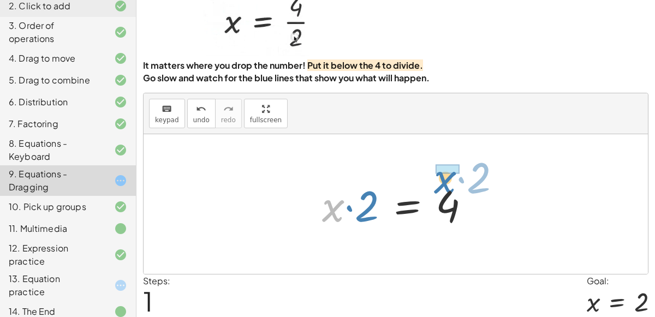
drag, startPoint x: 334, startPoint y: 219, endPoint x: 446, endPoint y: 190, distance: 115.5
click at [446, 190] on div at bounding box center [399, 204] width 167 height 56
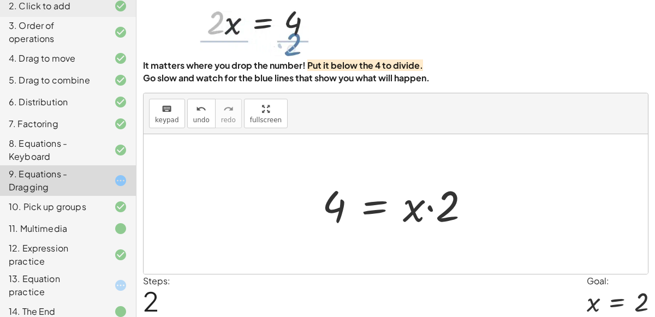
scroll to position [88, 0]
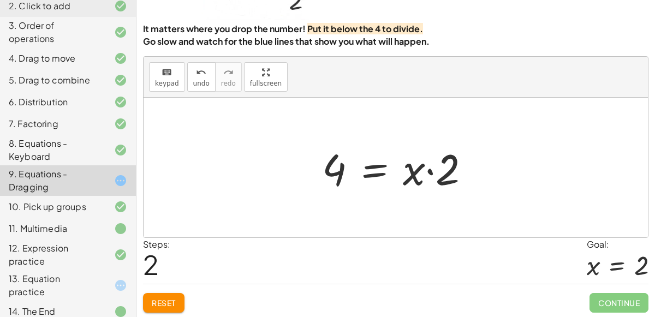
click at [169, 299] on span "Reset" at bounding box center [164, 303] width 24 height 10
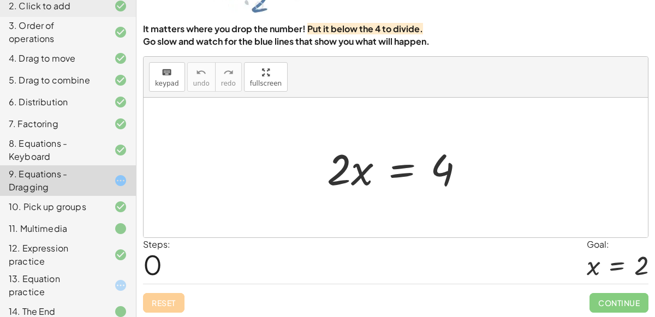
click at [169, 299] on div "Reset Continue" at bounding box center [395, 298] width 505 height 29
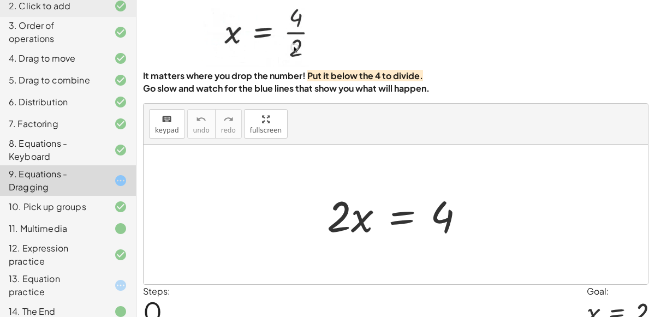
scroll to position [41, 0]
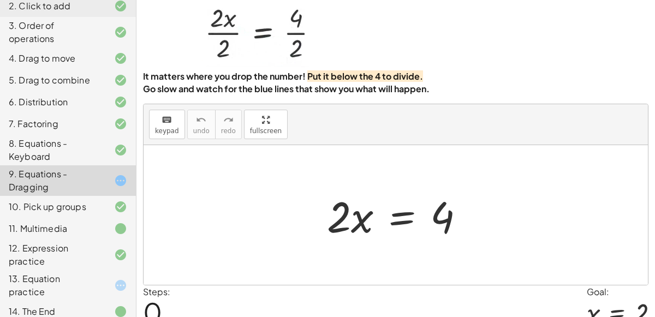
click at [118, 280] on icon at bounding box center [120, 285] width 13 height 13
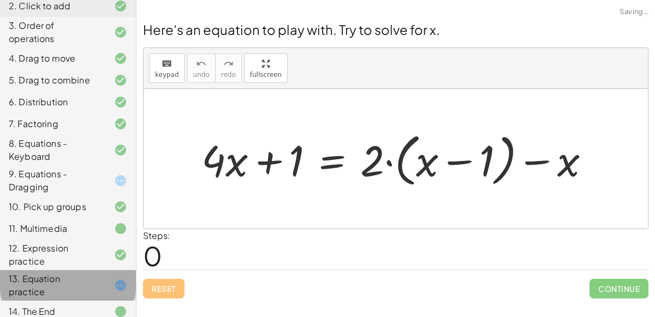
scroll to position [0, 0]
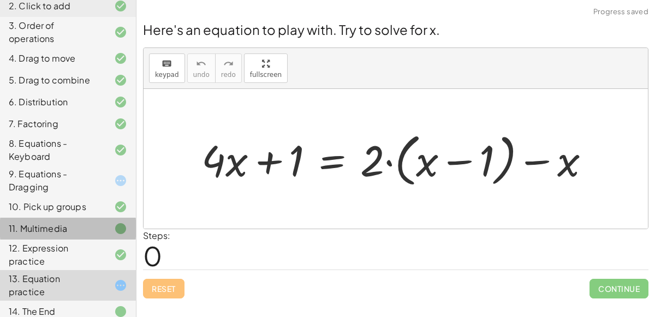
click at [131, 270] on div "11. Multimedia" at bounding box center [68, 285] width 136 height 31
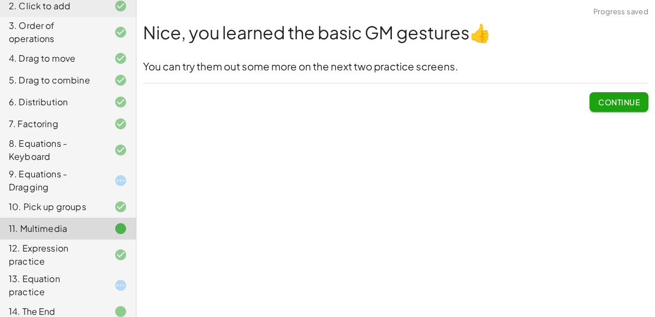
click at [600, 106] on button "Continue" at bounding box center [618, 102] width 59 height 20
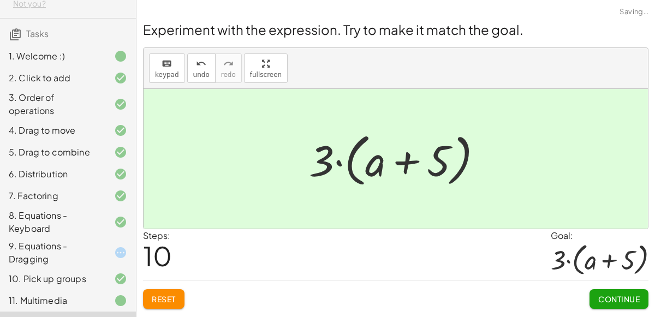
scroll to position [133, 0]
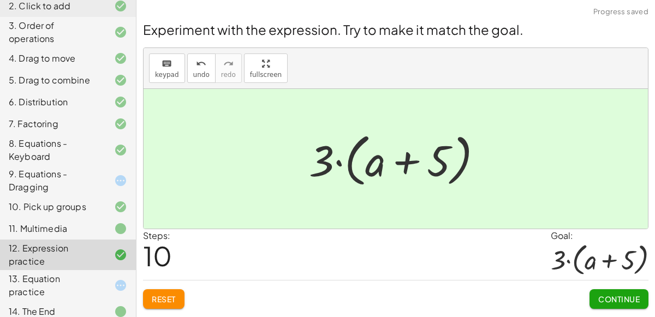
click at [125, 181] on icon at bounding box center [120, 180] width 13 height 13
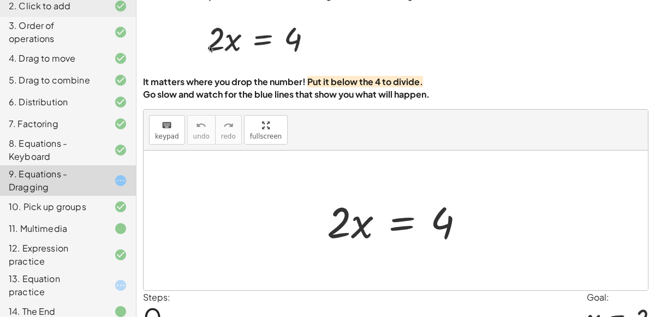
scroll to position [88, 0]
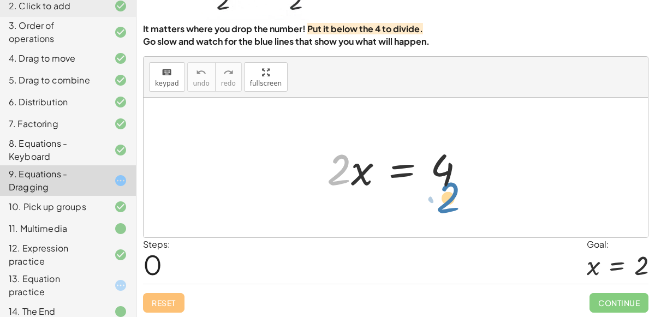
drag, startPoint x: 337, startPoint y: 178, endPoint x: 445, endPoint y: 206, distance: 112.1
click at [445, 206] on div "· 2 · 2 · x = 4" at bounding box center [395, 168] width 504 height 140
click at [93, 283] on div "13. Equation practice" at bounding box center [53, 285] width 88 height 26
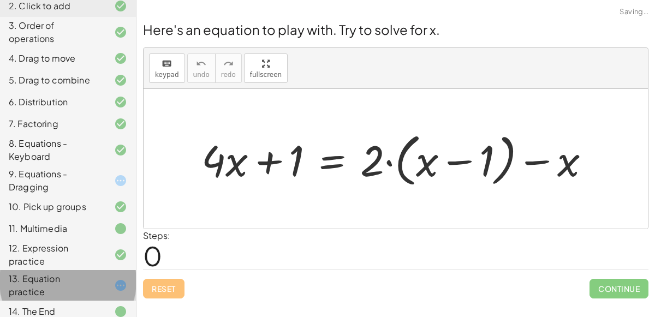
scroll to position [0, 0]
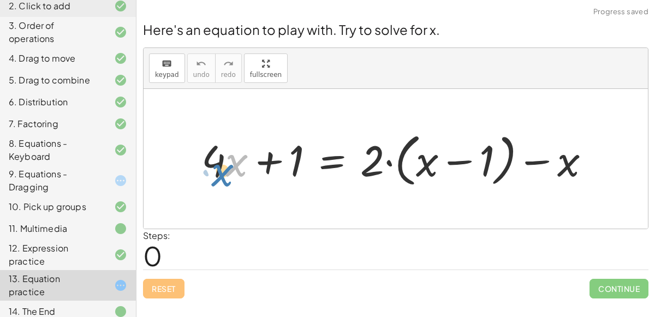
drag, startPoint x: 227, startPoint y: 171, endPoint x: 213, endPoint y: 178, distance: 16.1
click at [213, 178] on div at bounding box center [400, 159] width 408 height 63
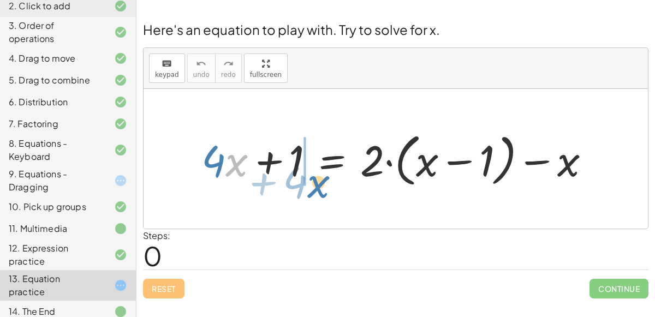
drag, startPoint x: 230, startPoint y: 169, endPoint x: 312, endPoint y: 190, distance: 84.7
click at [312, 190] on div "· x + · 4 + · 4 · x + 1 = + · 2 · ( + x − 1 ) − x" at bounding box center [396, 159] width 422 height 68
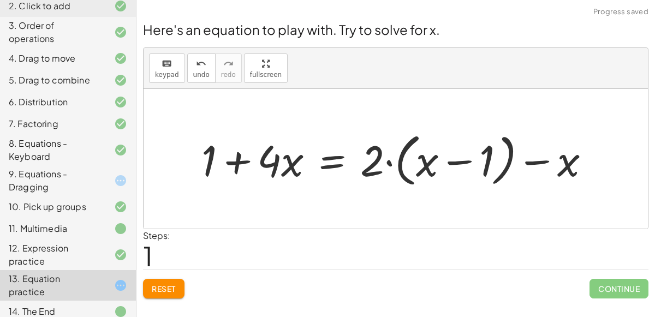
click at [239, 163] on div at bounding box center [400, 159] width 408 height 63
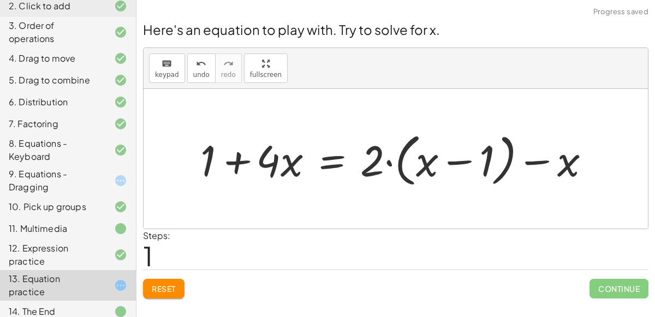
click at [239, 163] on div at bounding box center [400, 159] width 408 height 63
